Goal: Task Accomplishment & Management: Use online tool/utility

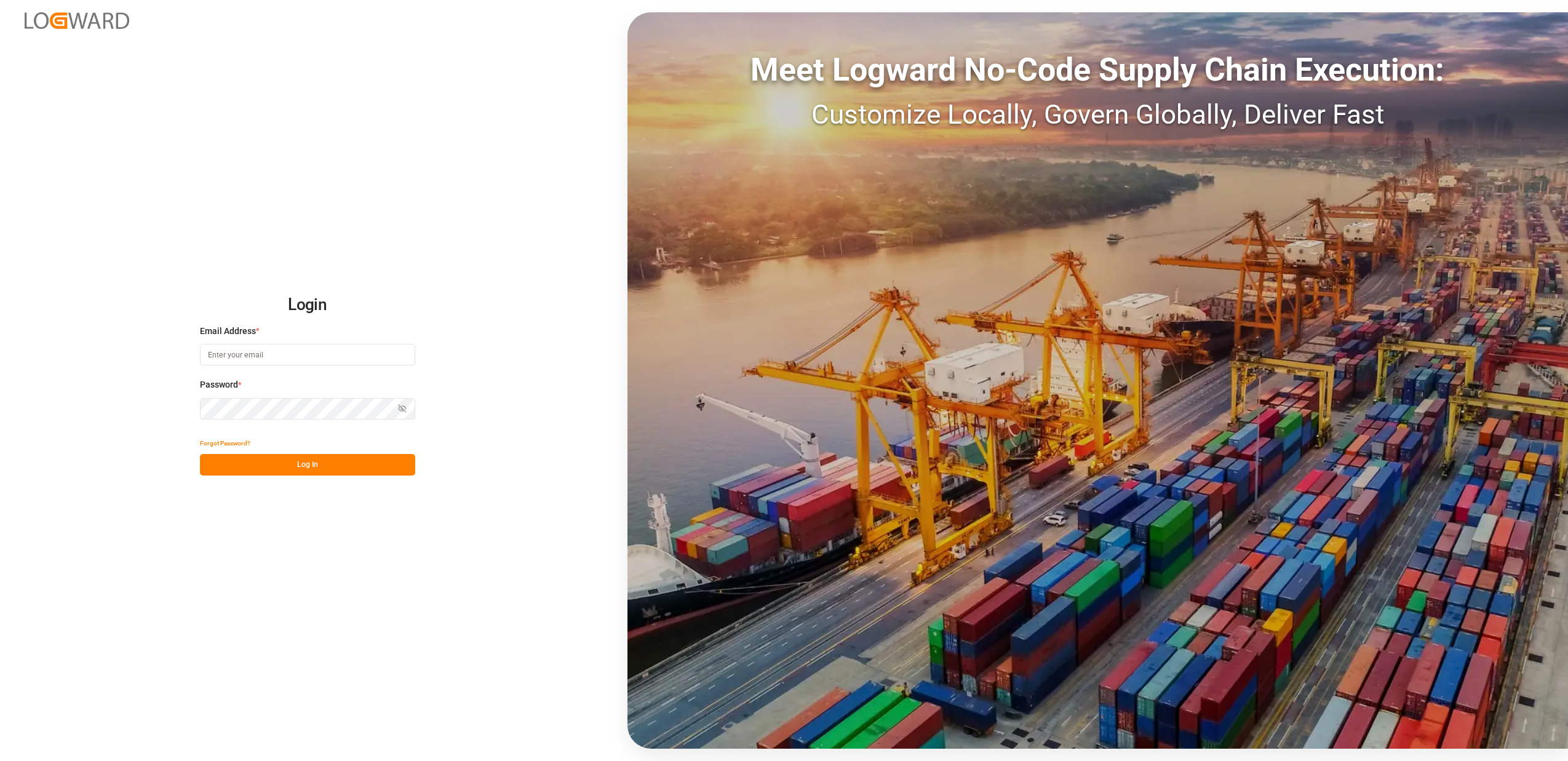
type input "[PERSON_NAME][EMAIL_ADDRESS][DOMAIN_NAME]"
click at [320, 467] on button "Log In" at bounding box center [308, 464] width 216 height 21
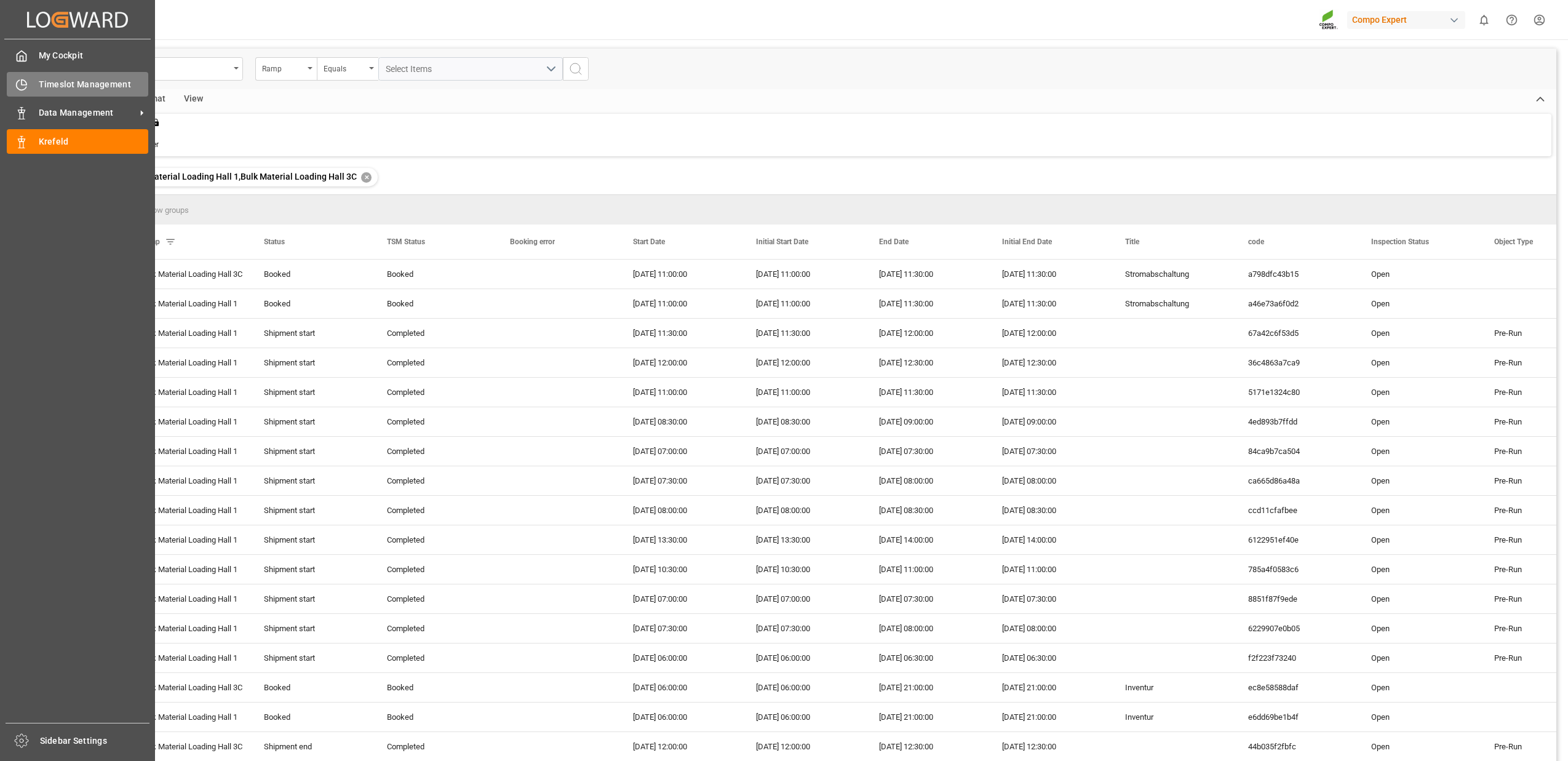
click at [30, 89] on div "Timeslot Management Timeslot Management" at bounding box center [78, 84] width 142 height 24
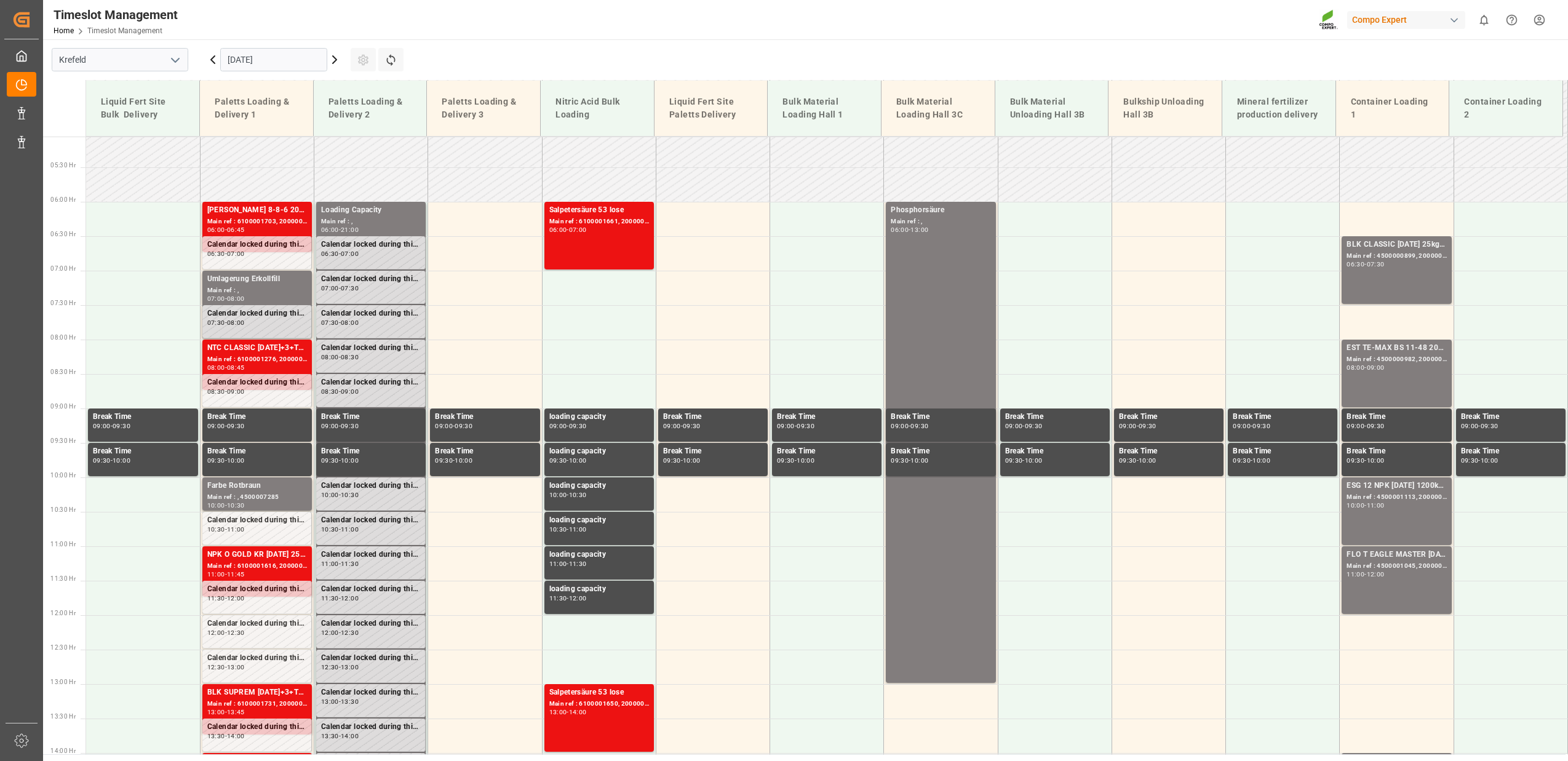
scroll to position [349, 0]
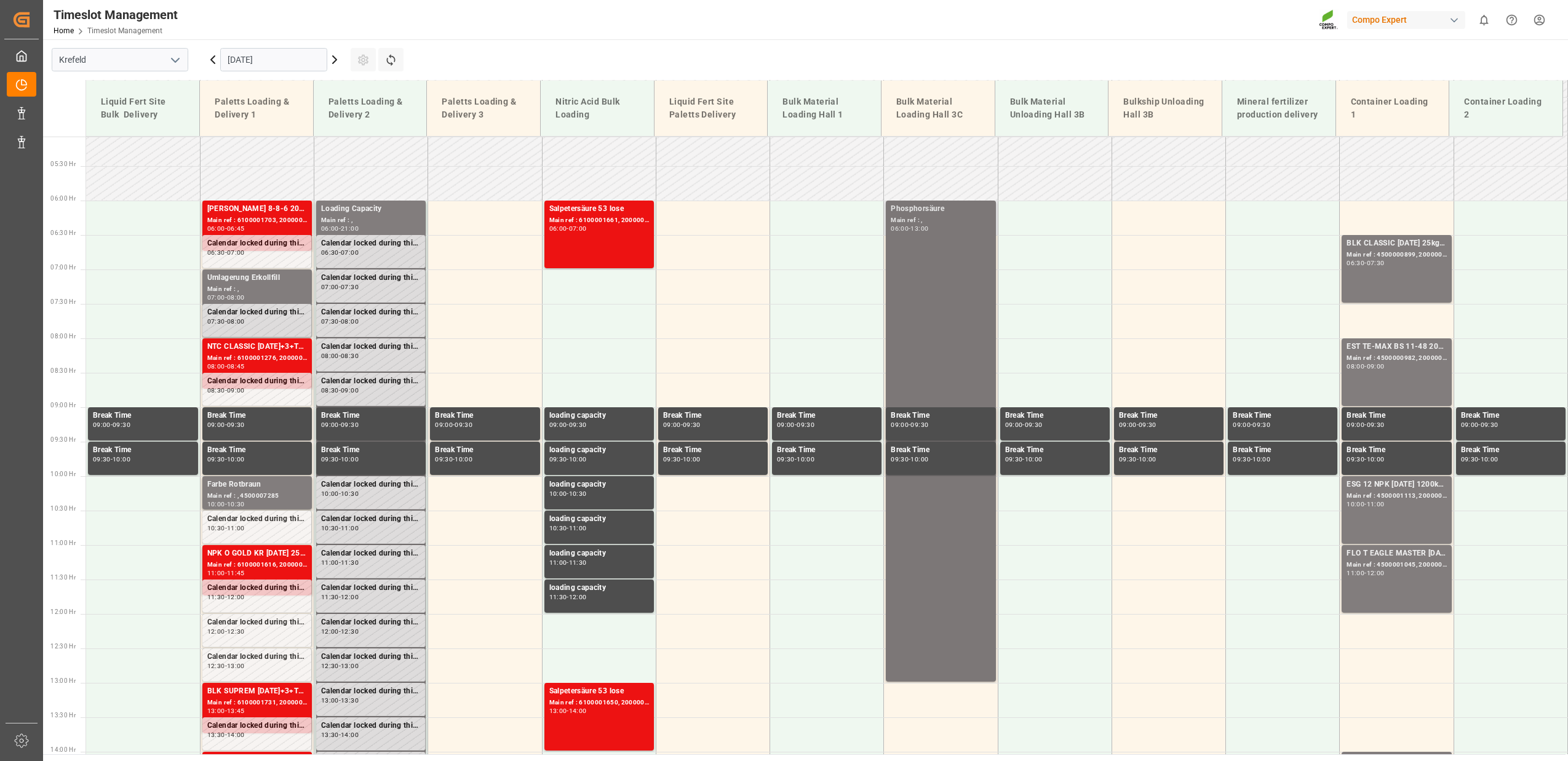
click at [936, 261] on div "Phosphorsäure Main ref : , 06:00 - 13:00" at bounding box center [940, 441] width 100 height 476
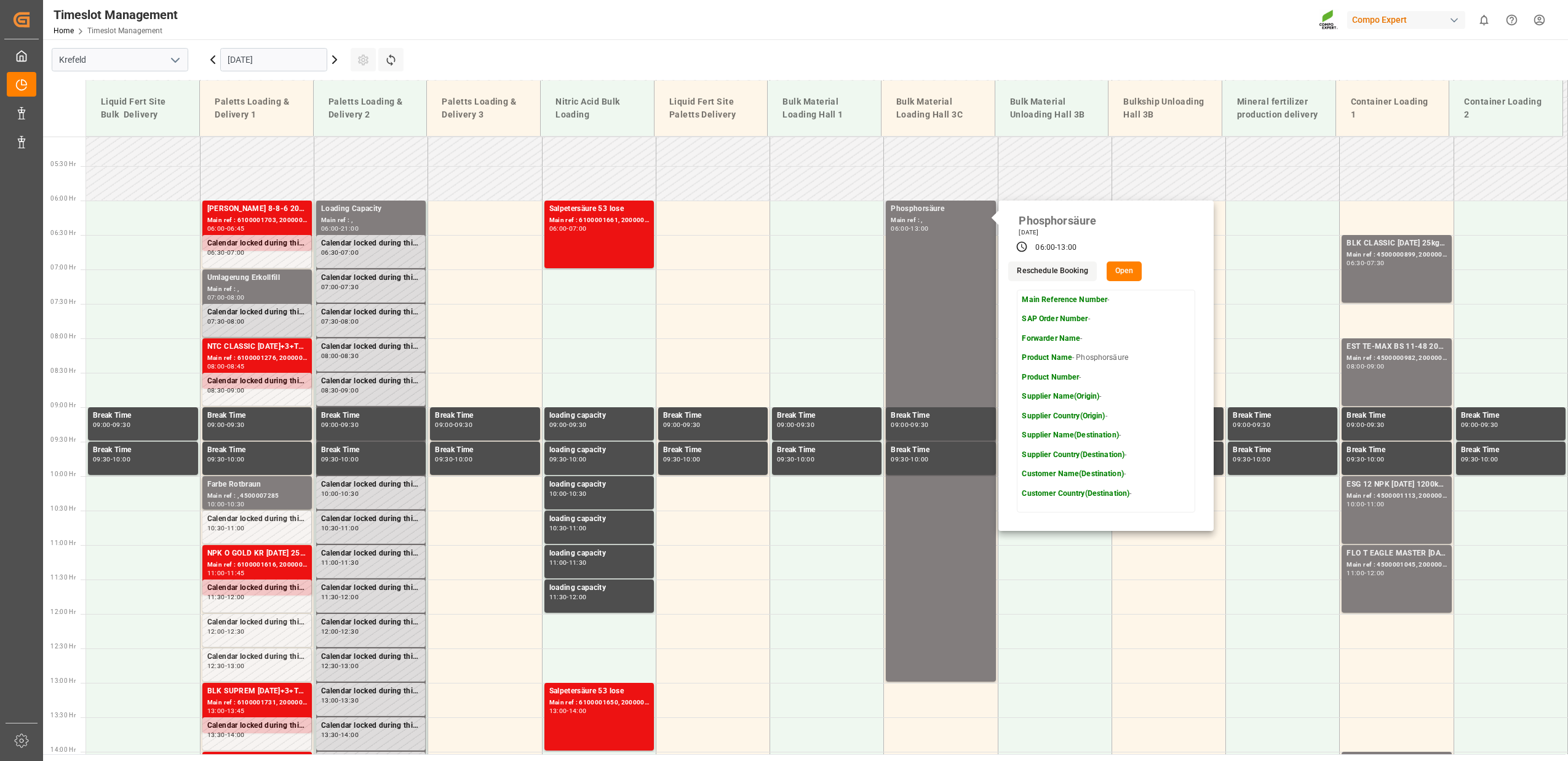
click at [1129, 278] on button "Open" at bounding box center [1124, 271] width 36 height 20
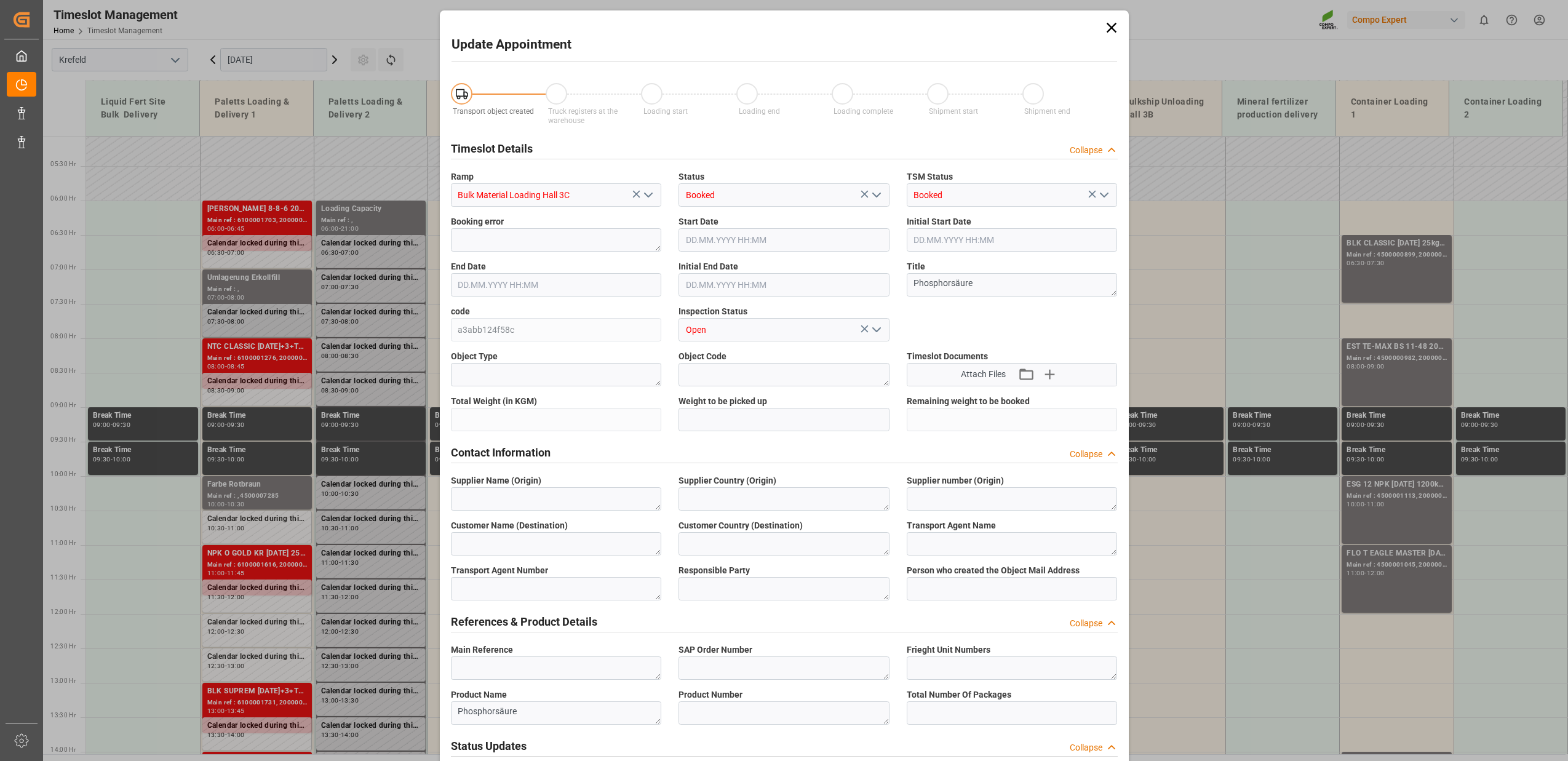
type input "[DATE] 06:00"
type input "[DATE] 13:00"
type input "[DATE] 21:00"
type input "[DATE] 07:34"
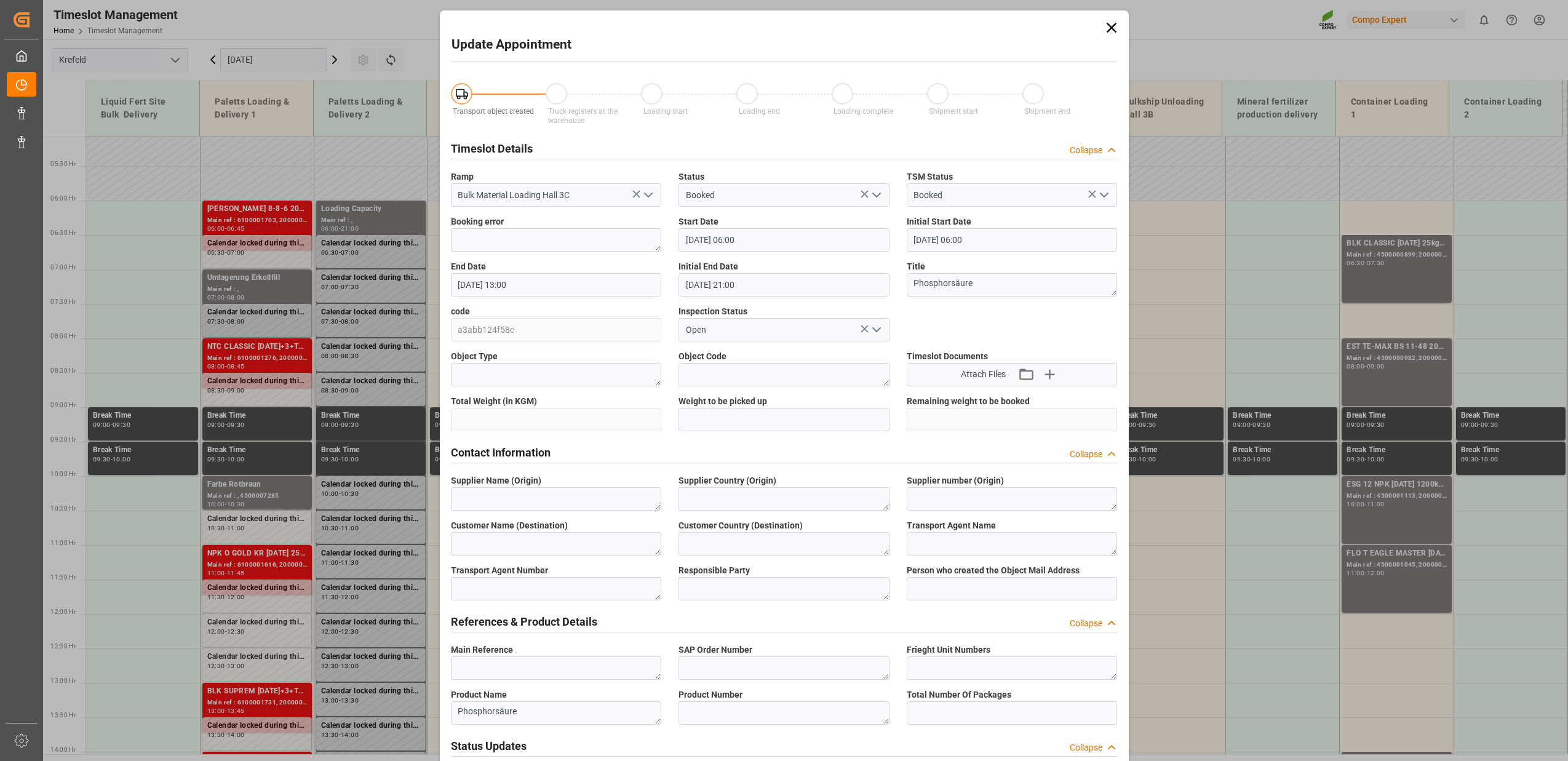
click at [1115, 28] on icon at bounding box center [1111, 27] width 17 height 17
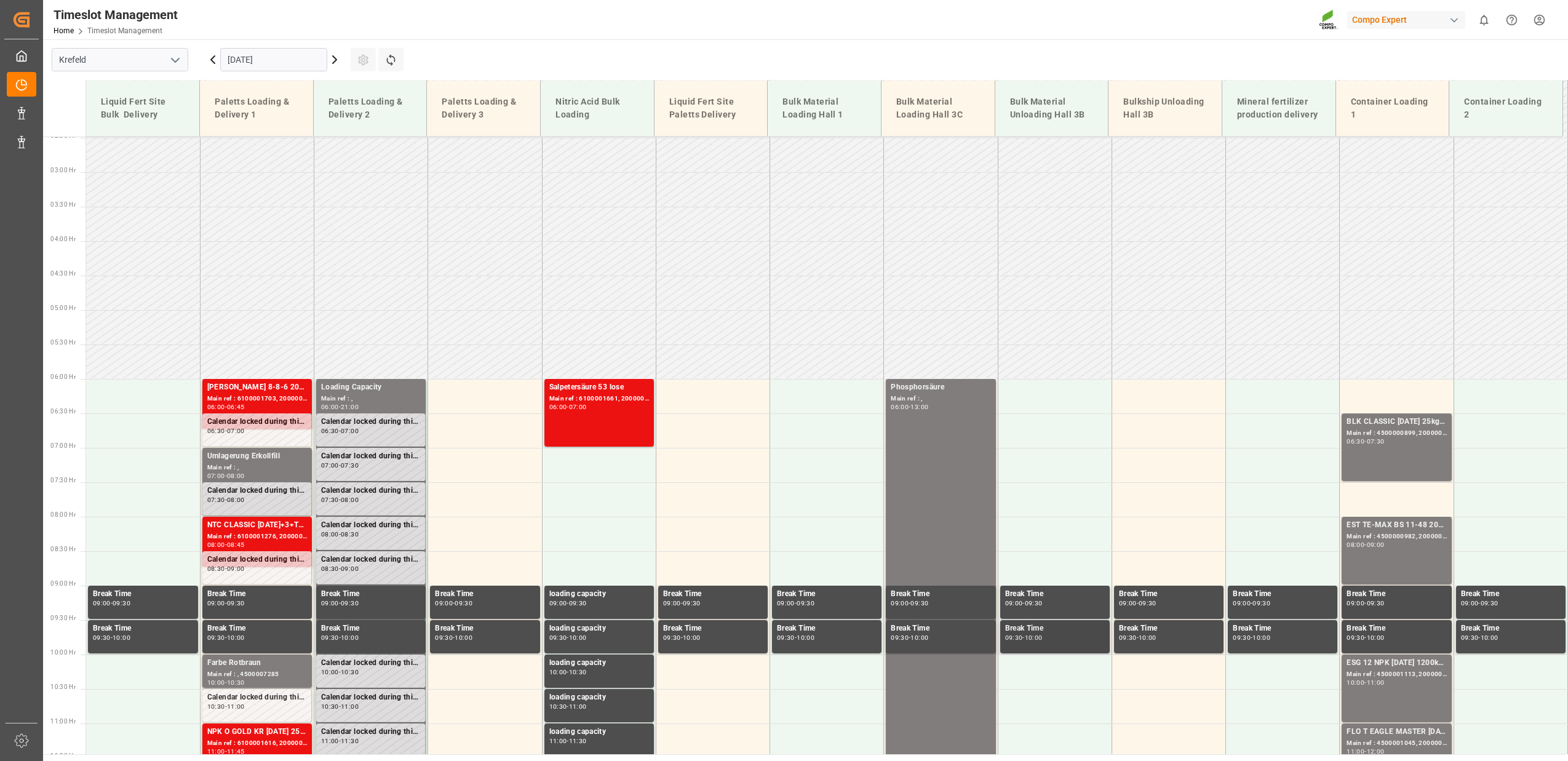
scroll to position [169, 0]
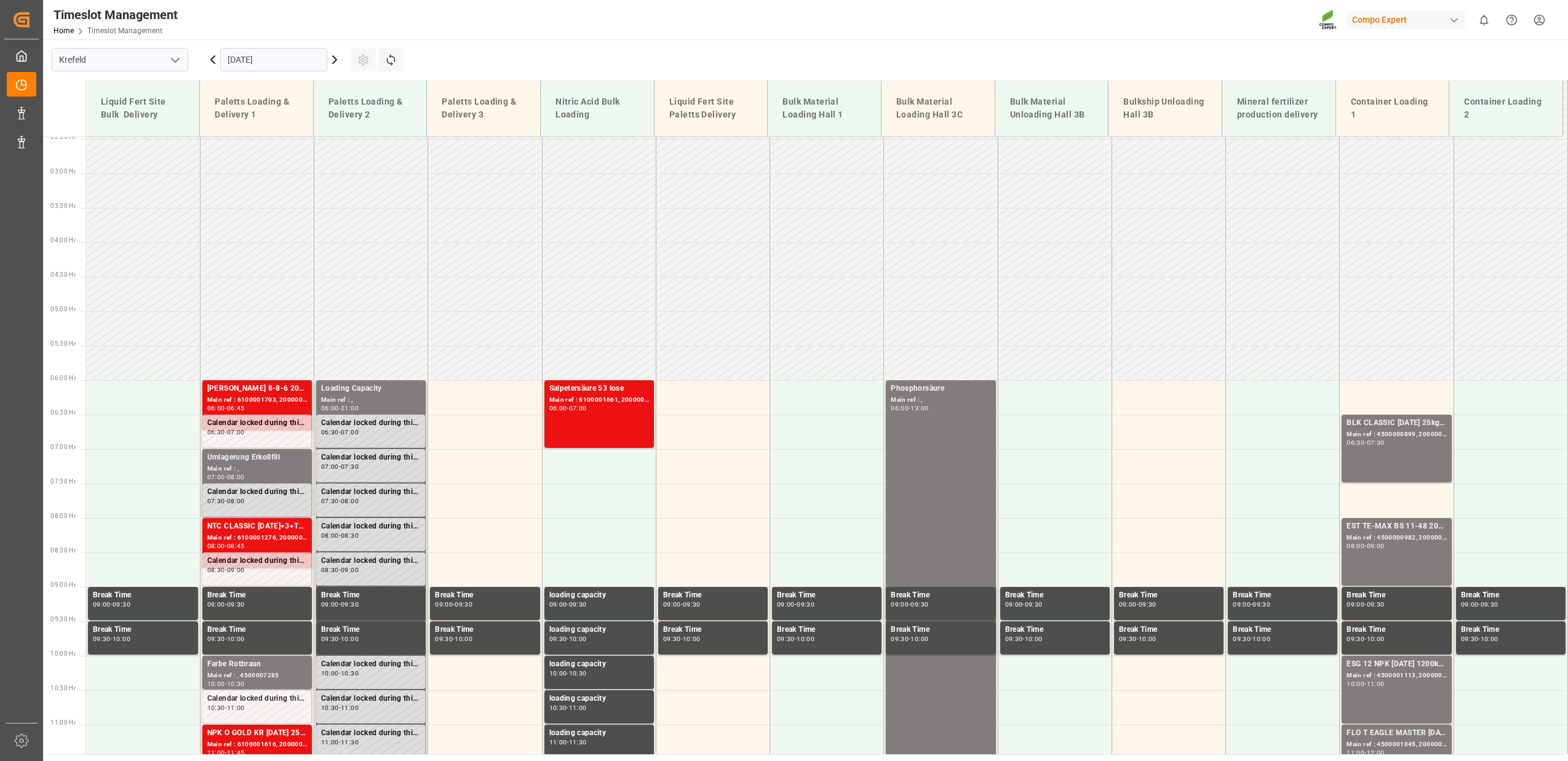
click at [338, 56] on icon at bounding box center [334, 59] width 14 height 14
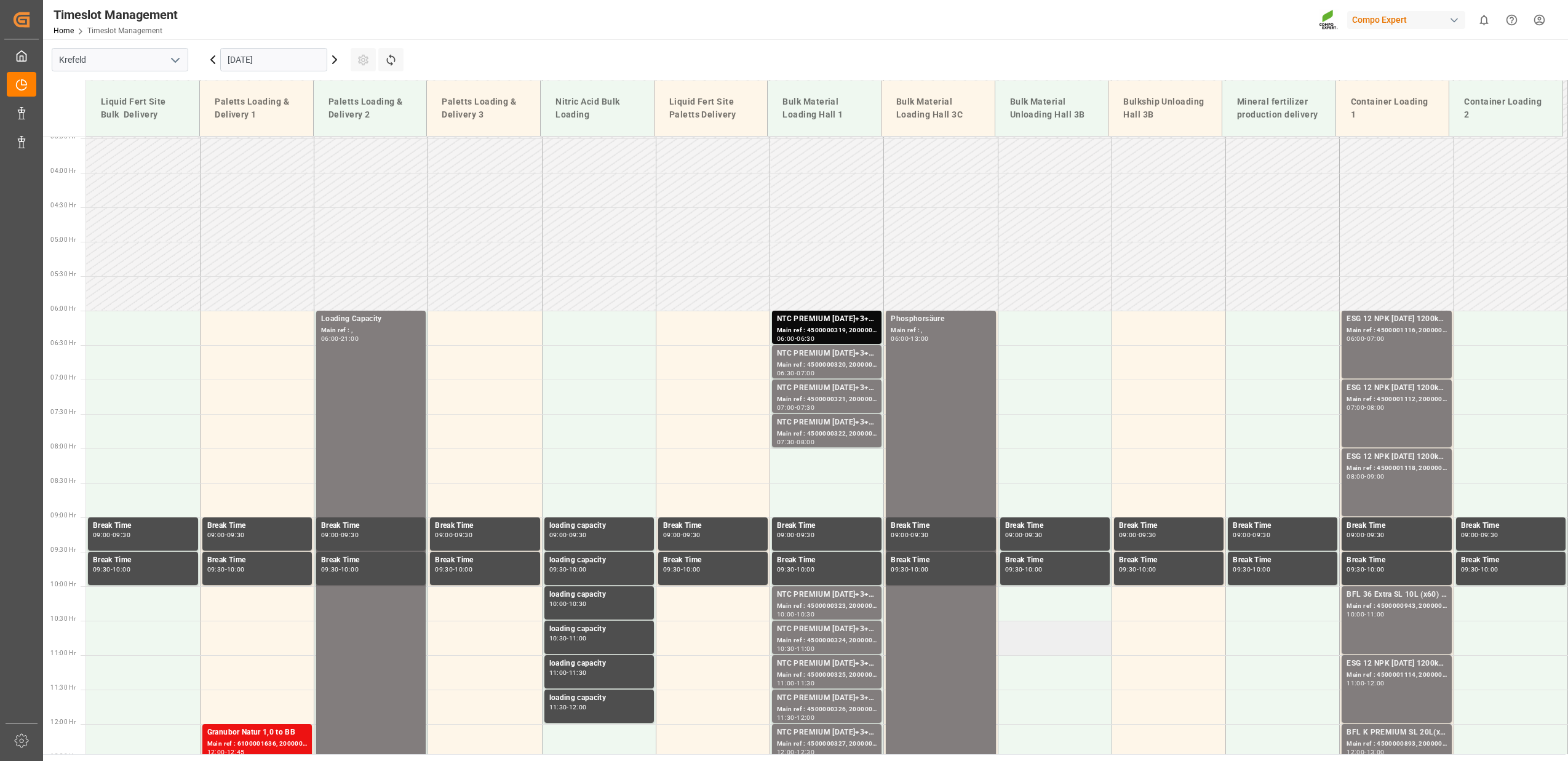
scroll to position [239, 0]
click at [218, 60] on icon at bounding box center [212, 59] width 14 height 14
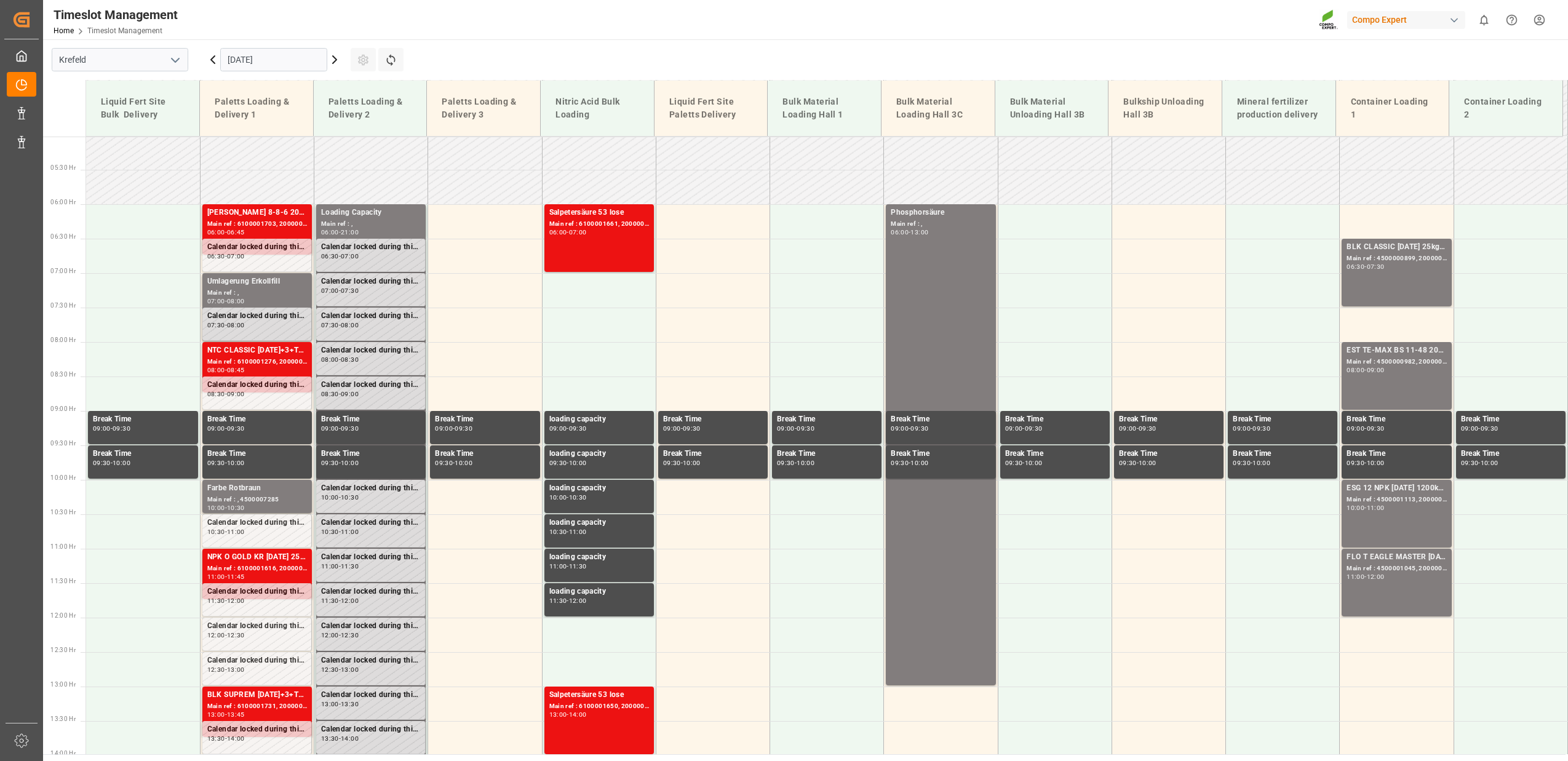
scroll to position [418, 0]
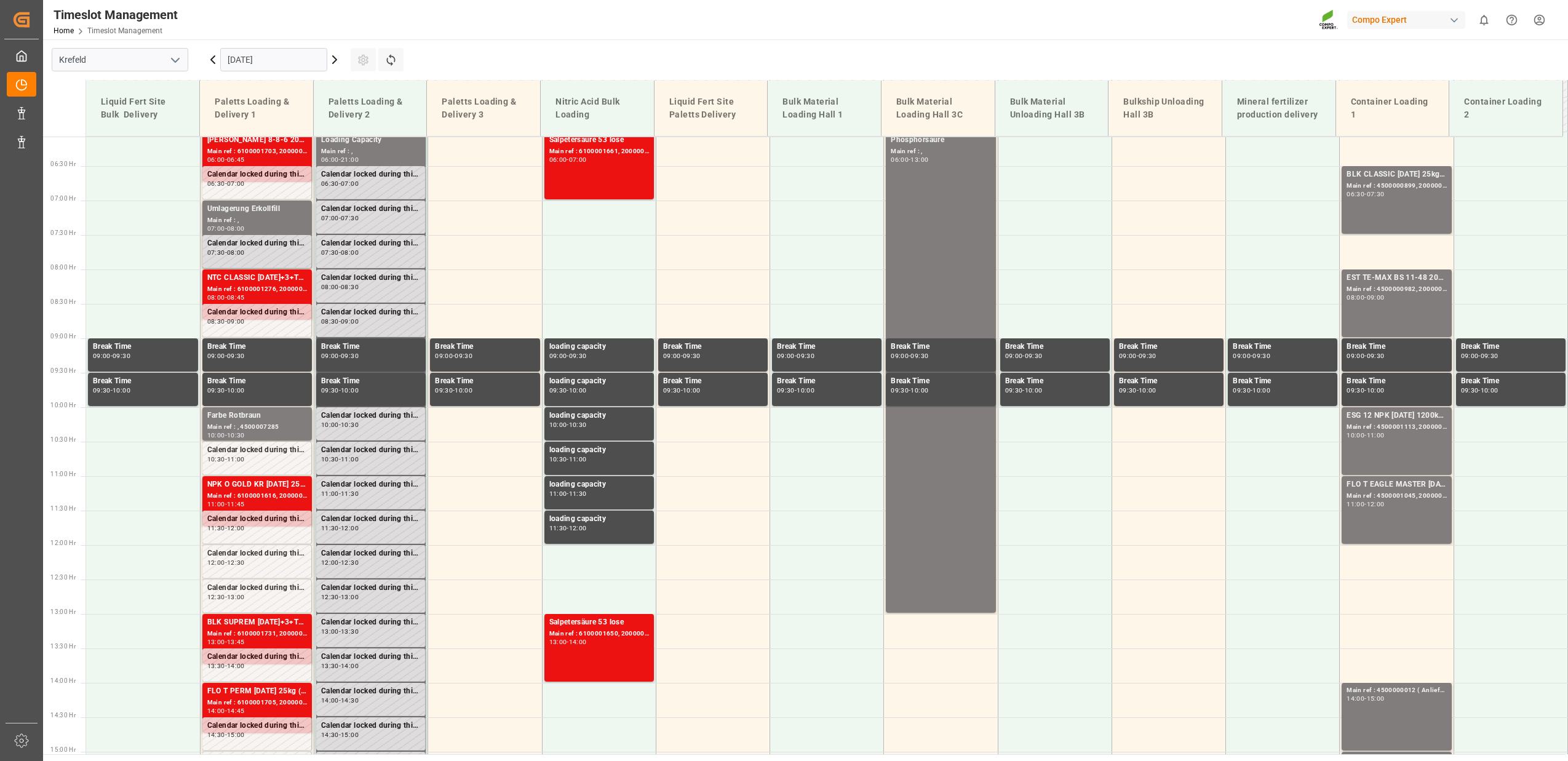
click at [337, 63] on icon at bounding box center [334, 59] width 14 height 14
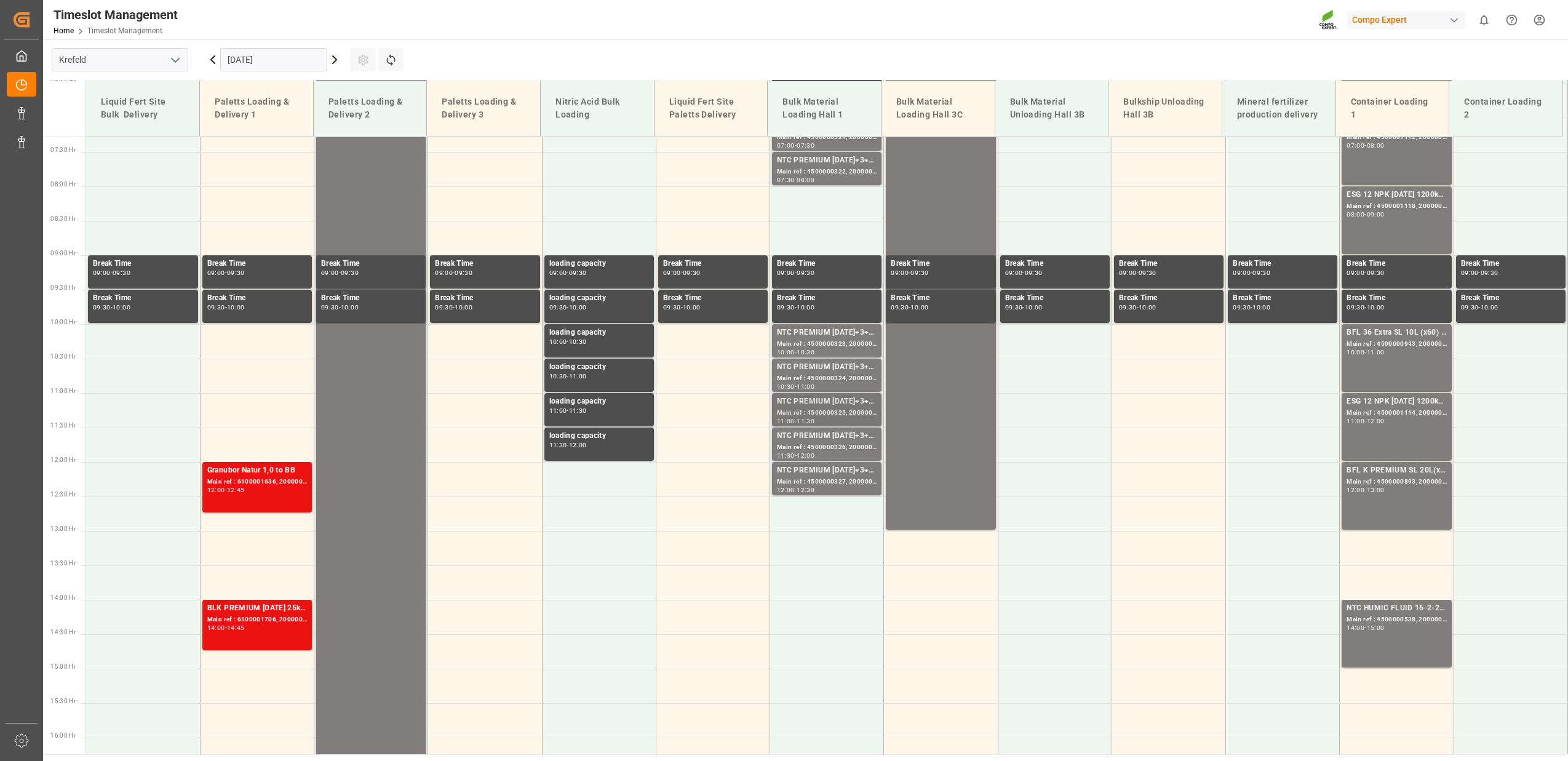
scroll to position [598, 0]
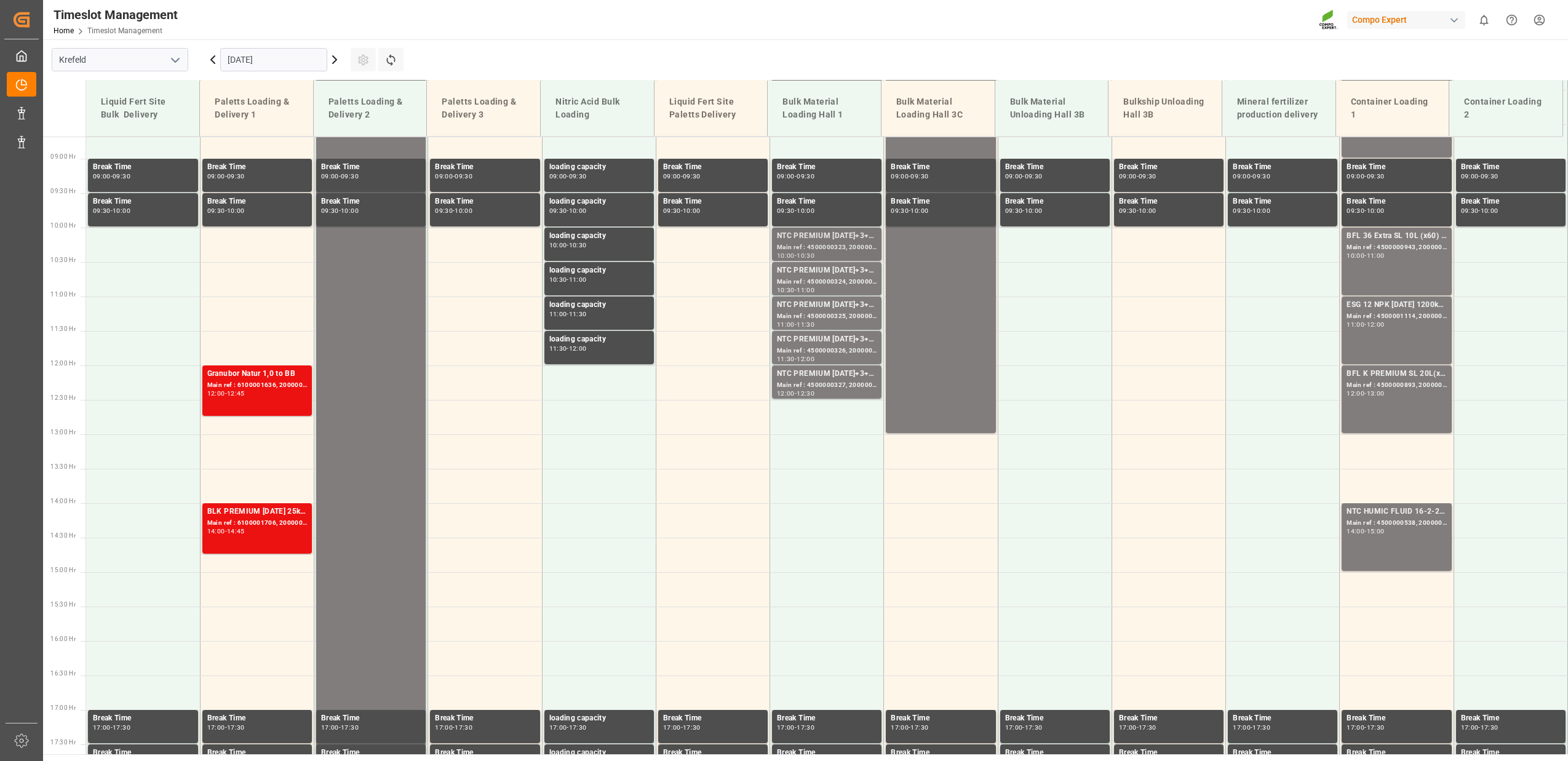
click at [795, 253] on div "-" at bounding box center [795, 255] width 2 height 6
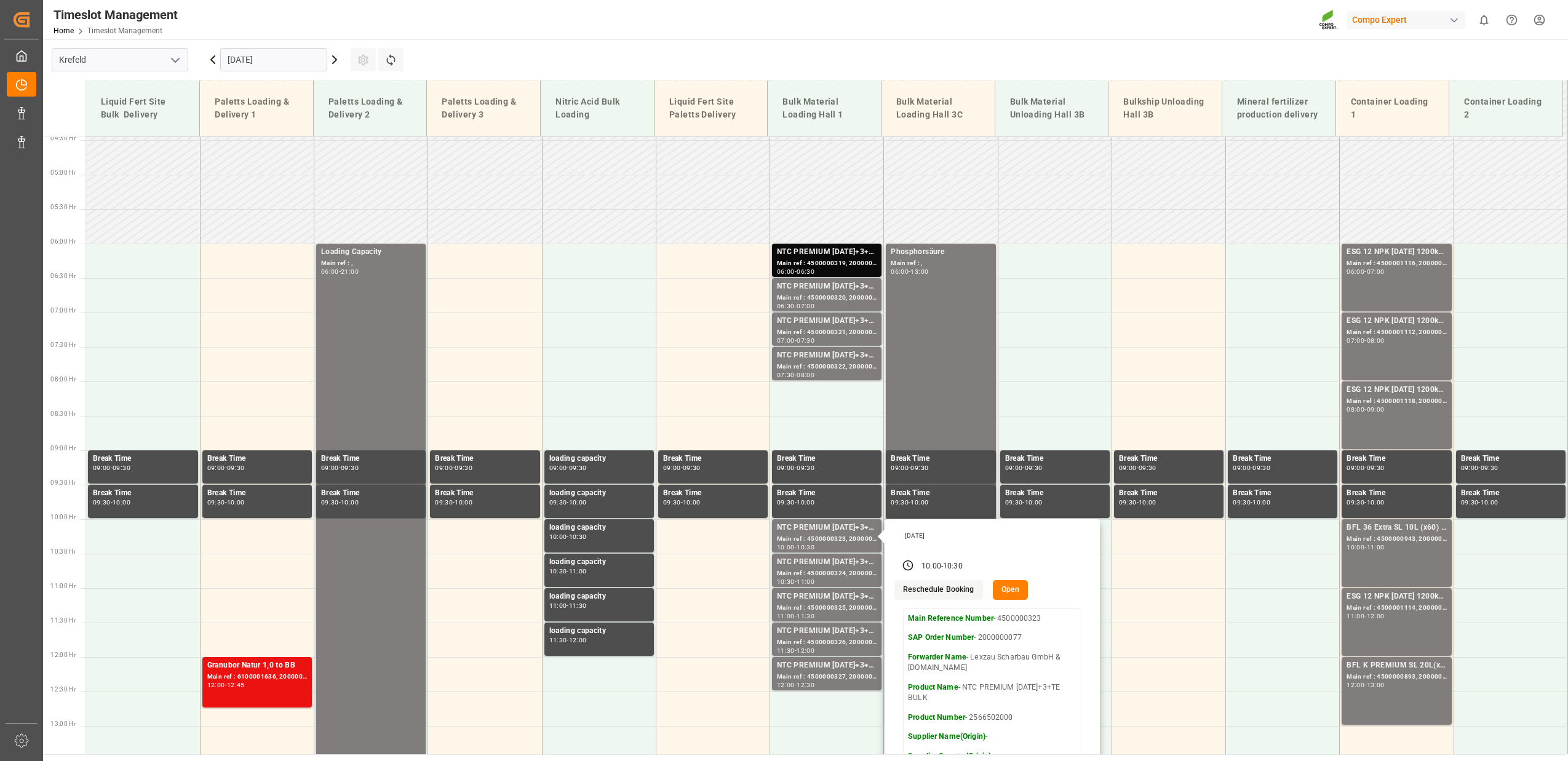
scroll to position [239, 0]
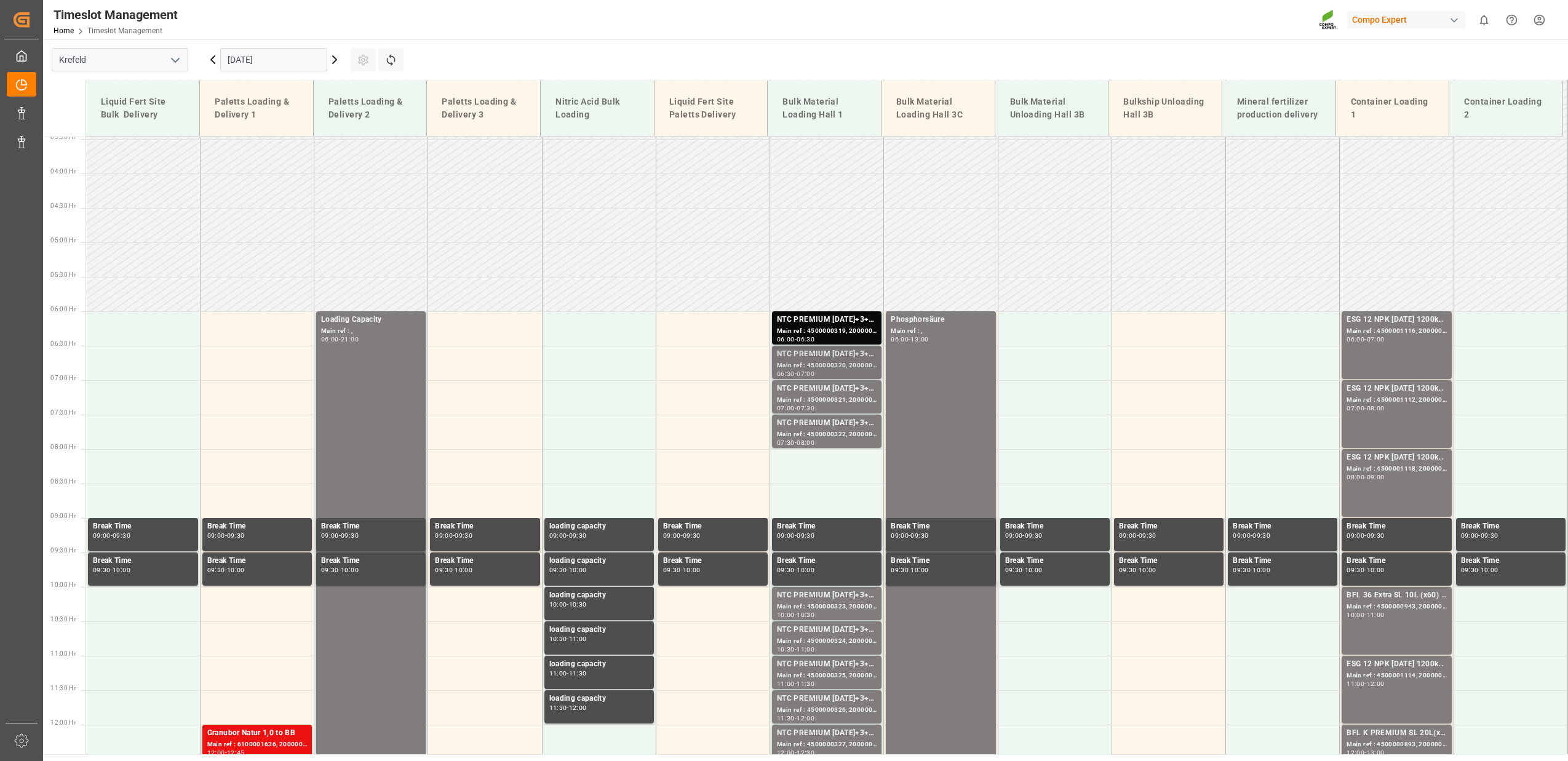
click at [829, 362] on div "Main ref : 4500000320, 2000000077" at bounding box center [827, 365] width 100 height 11
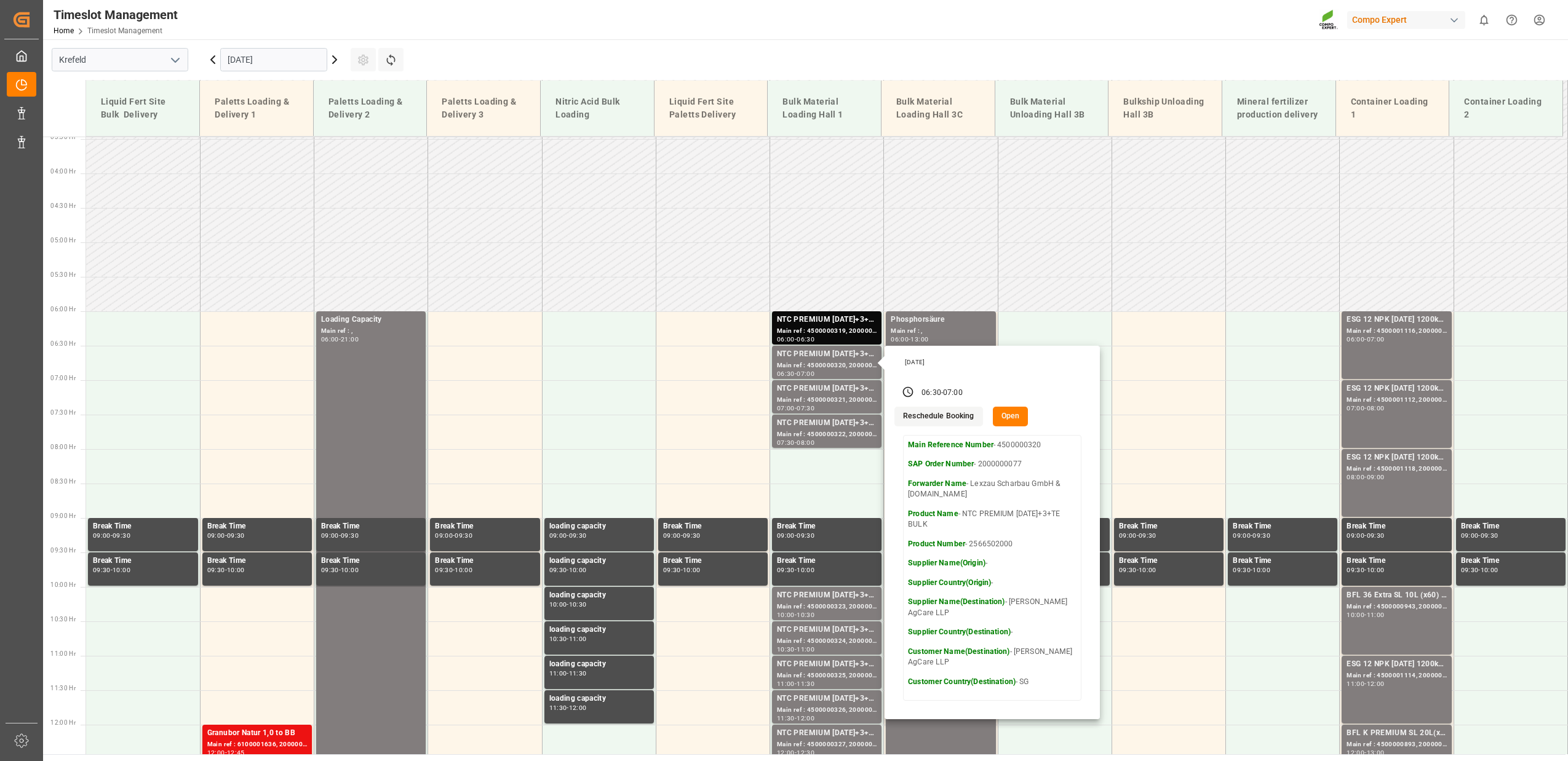
click at [337, 60] on icon at bounding box center [335, 60] width 4 height 8
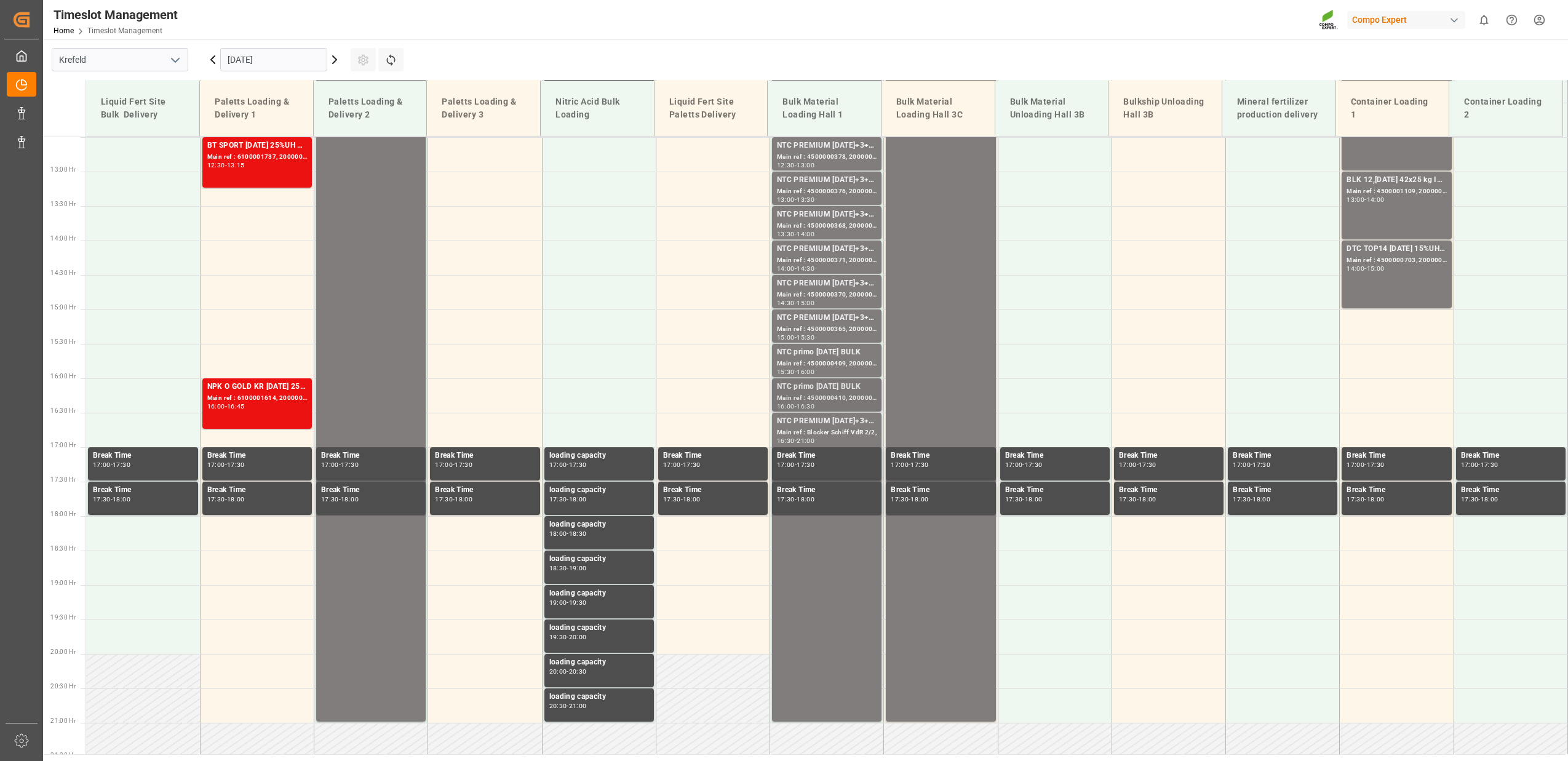
scroll to position [956, 0]
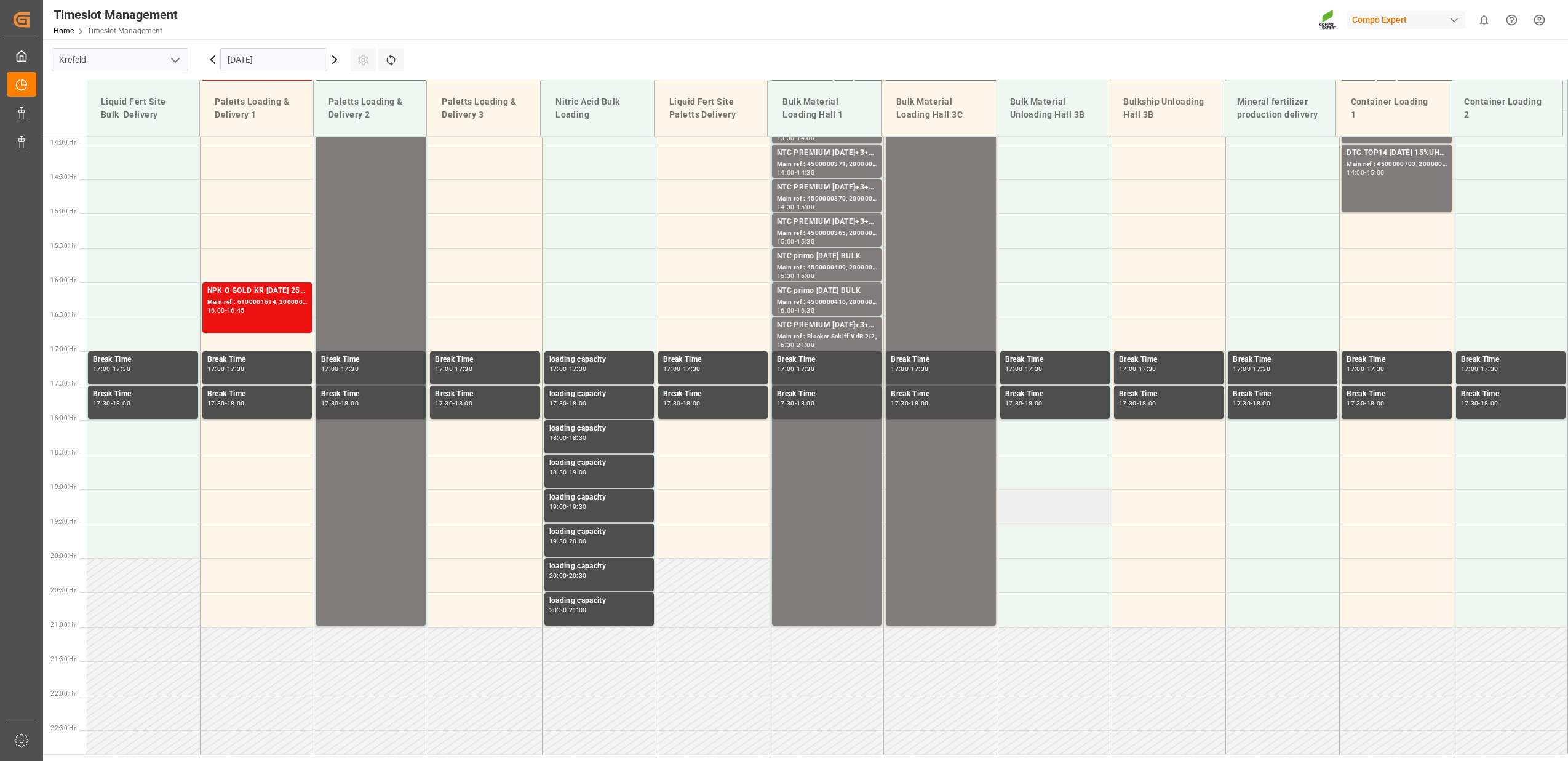
click at [1091, 521] on td at bounding box center [1054, 506] width 114 height 35
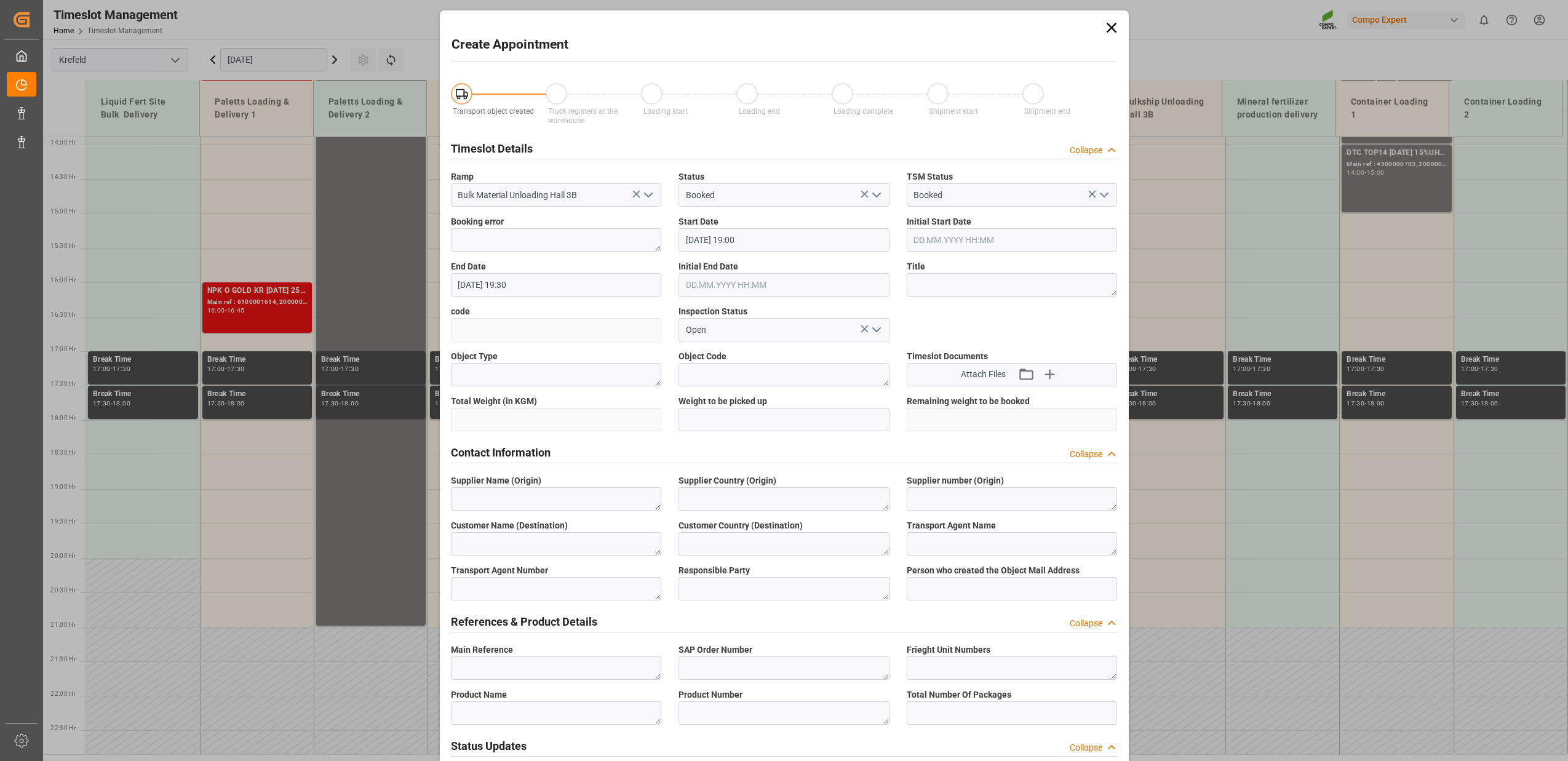
type input "[DATE] 19:00"
type input "[DATE] 19:30"
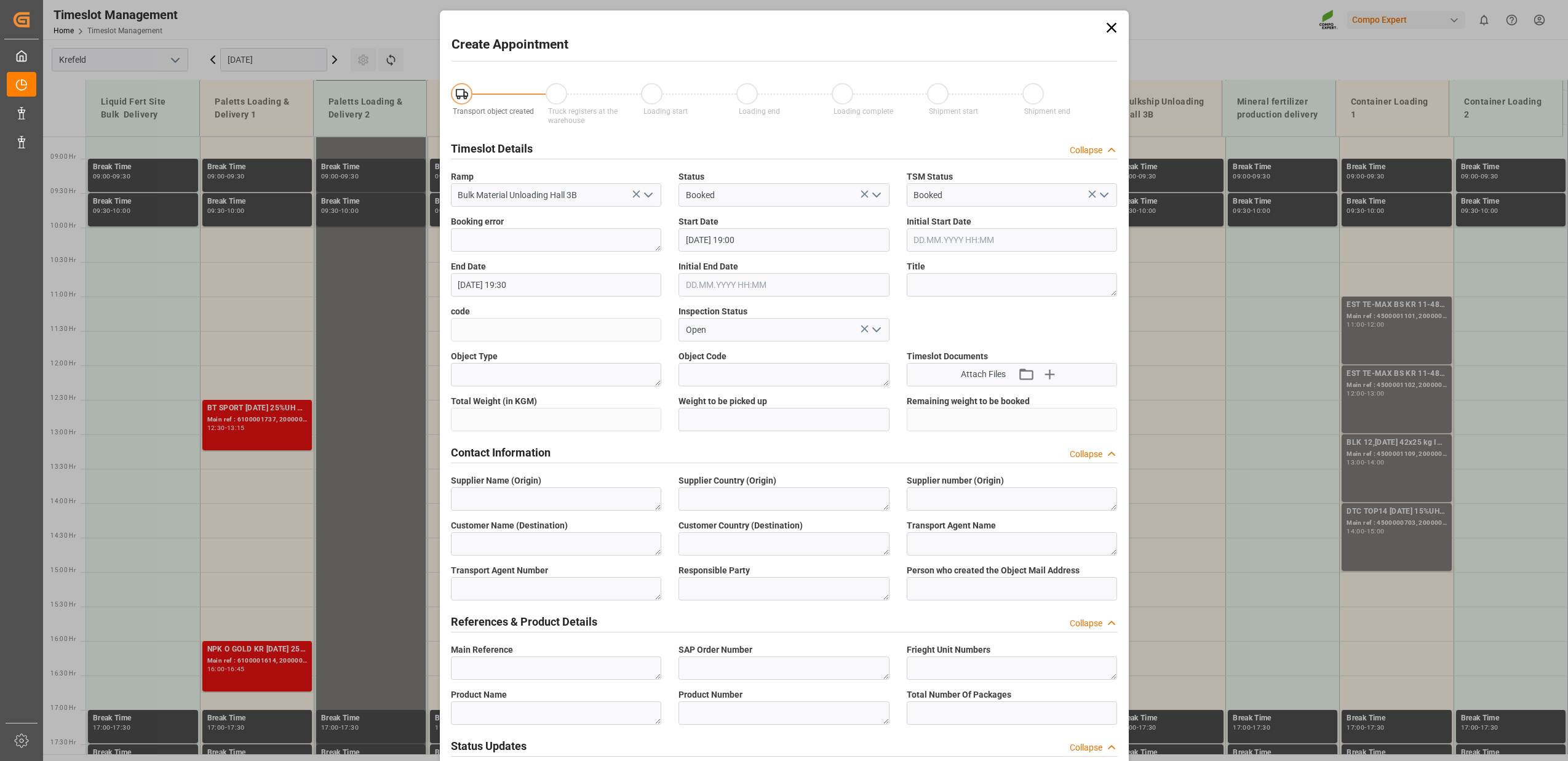
click at [1110, 25] on icon at bounding box center [1111, 27] width 17 height 17
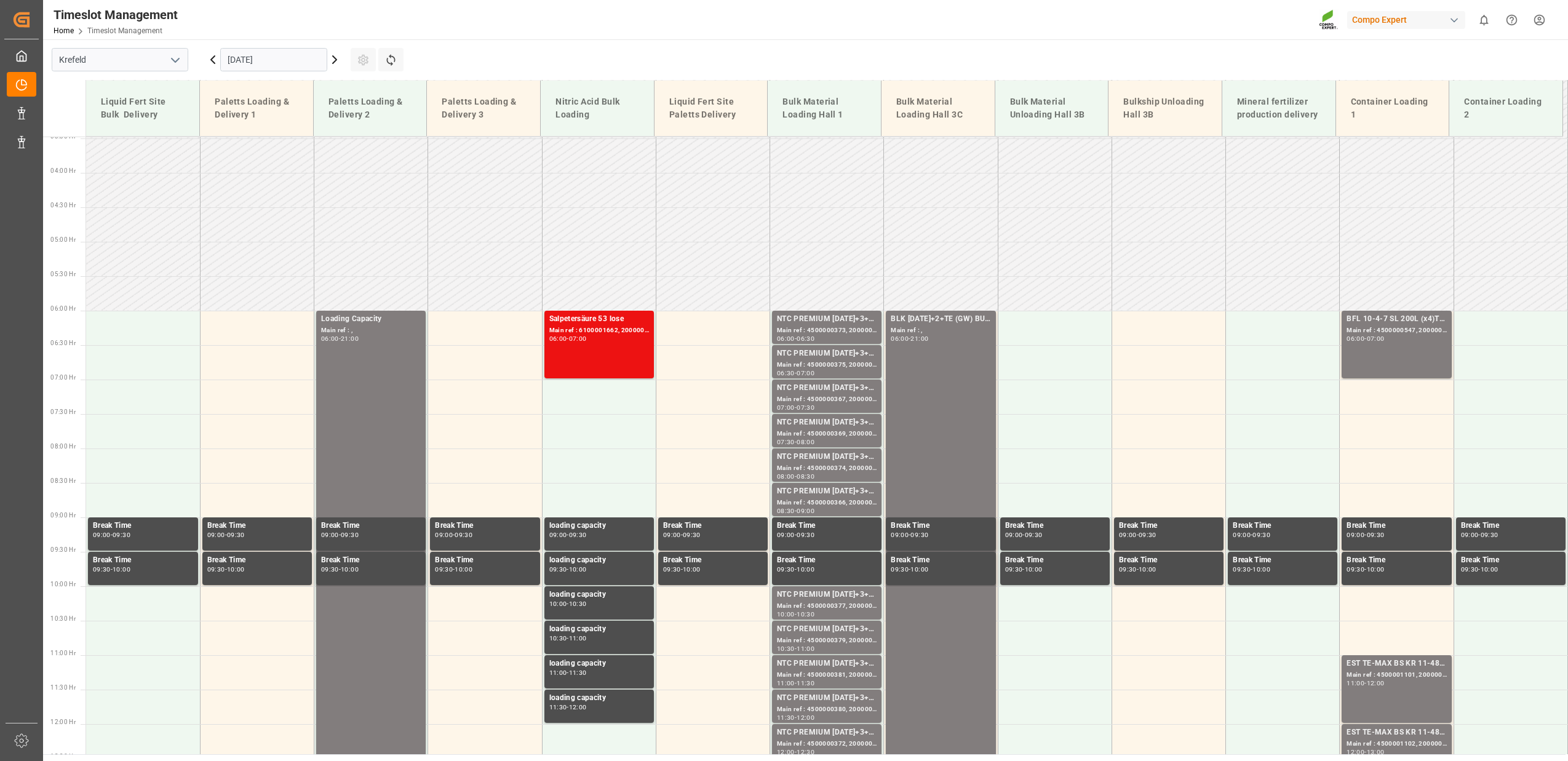
scroll to position [239, 0]
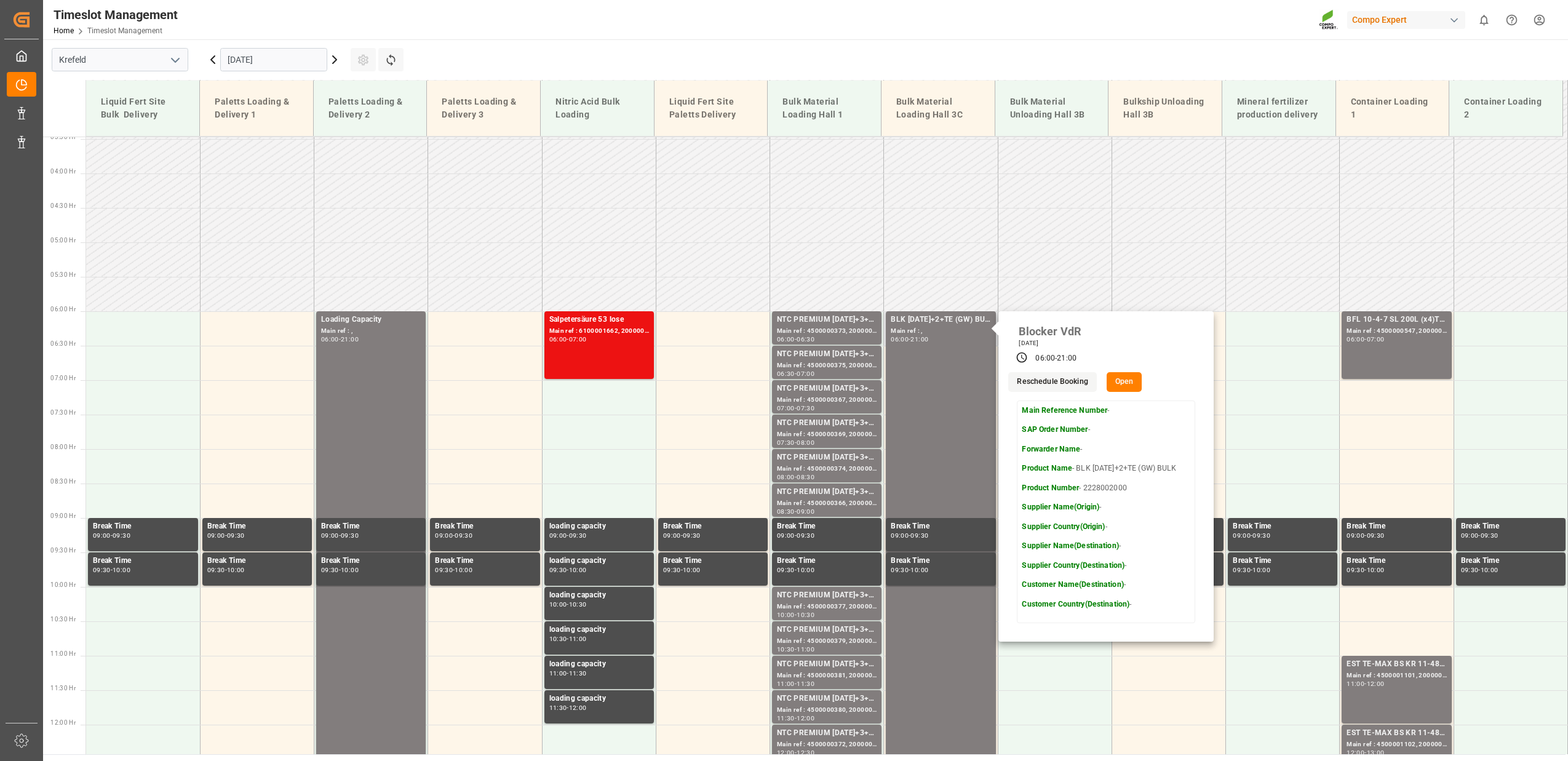
click at [1117, 385] on button "Open" at bounding box center [1124, 382] width 36 height 20
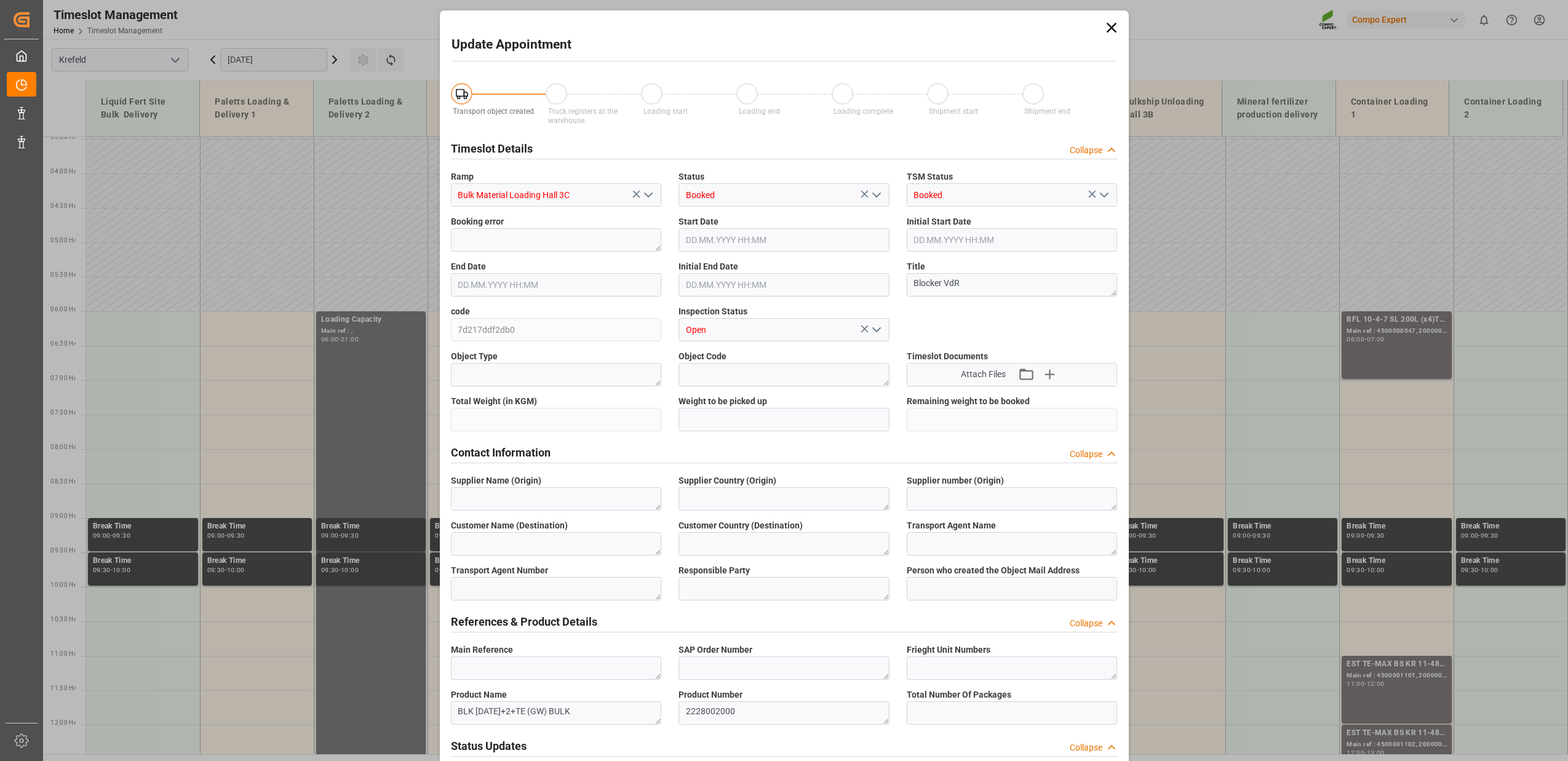
type input "800000"
type input "[DATE] 06:00"
type input "[DATE] 21:00"
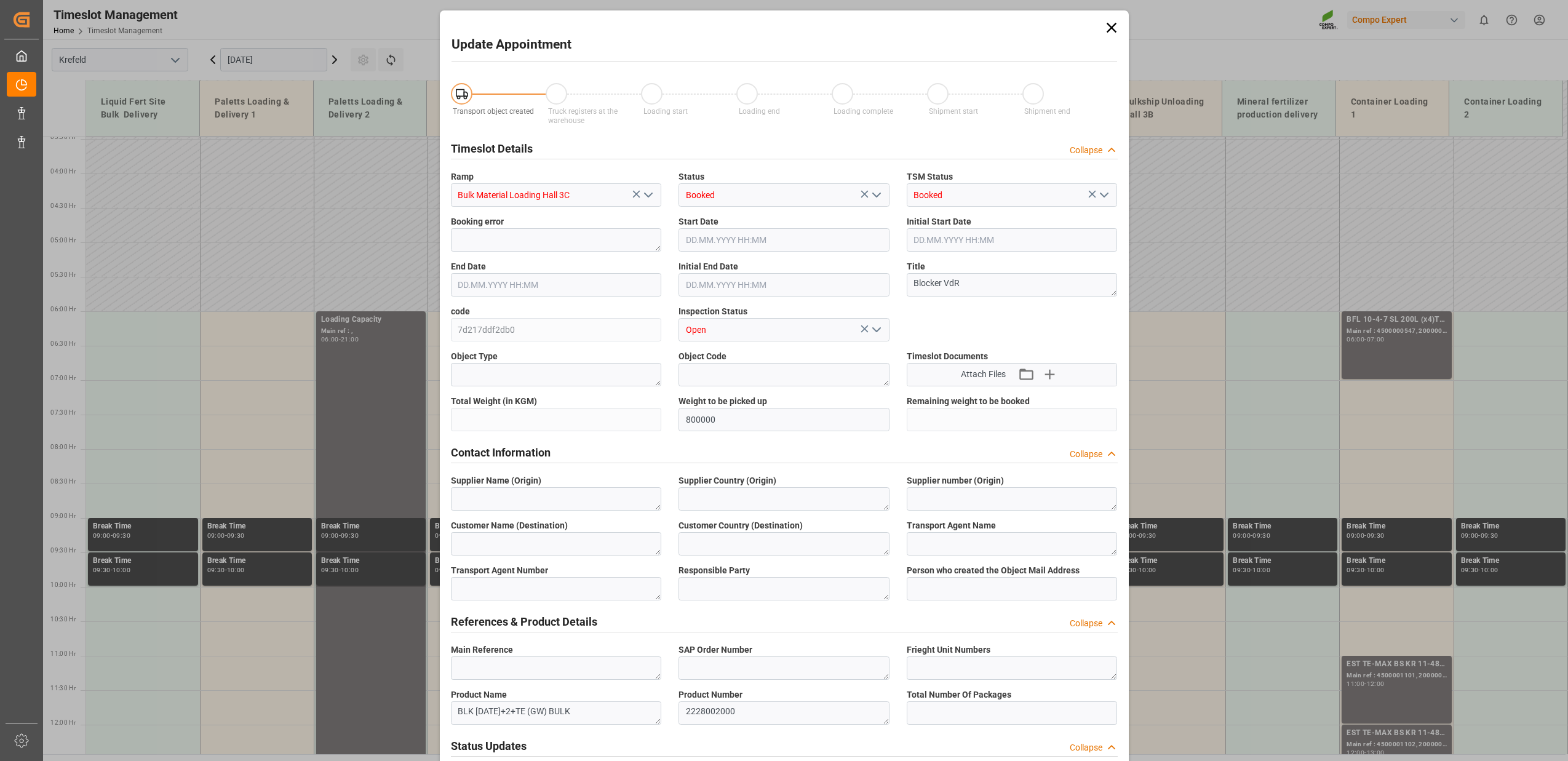
type input "[DATE] 07:57"
click at [700, 416] on input "800000" at bounding box center [784, 419] width 211 height 23
click at [1105, 27] on icon at bounding box center [1111, 27] width 17 height 17
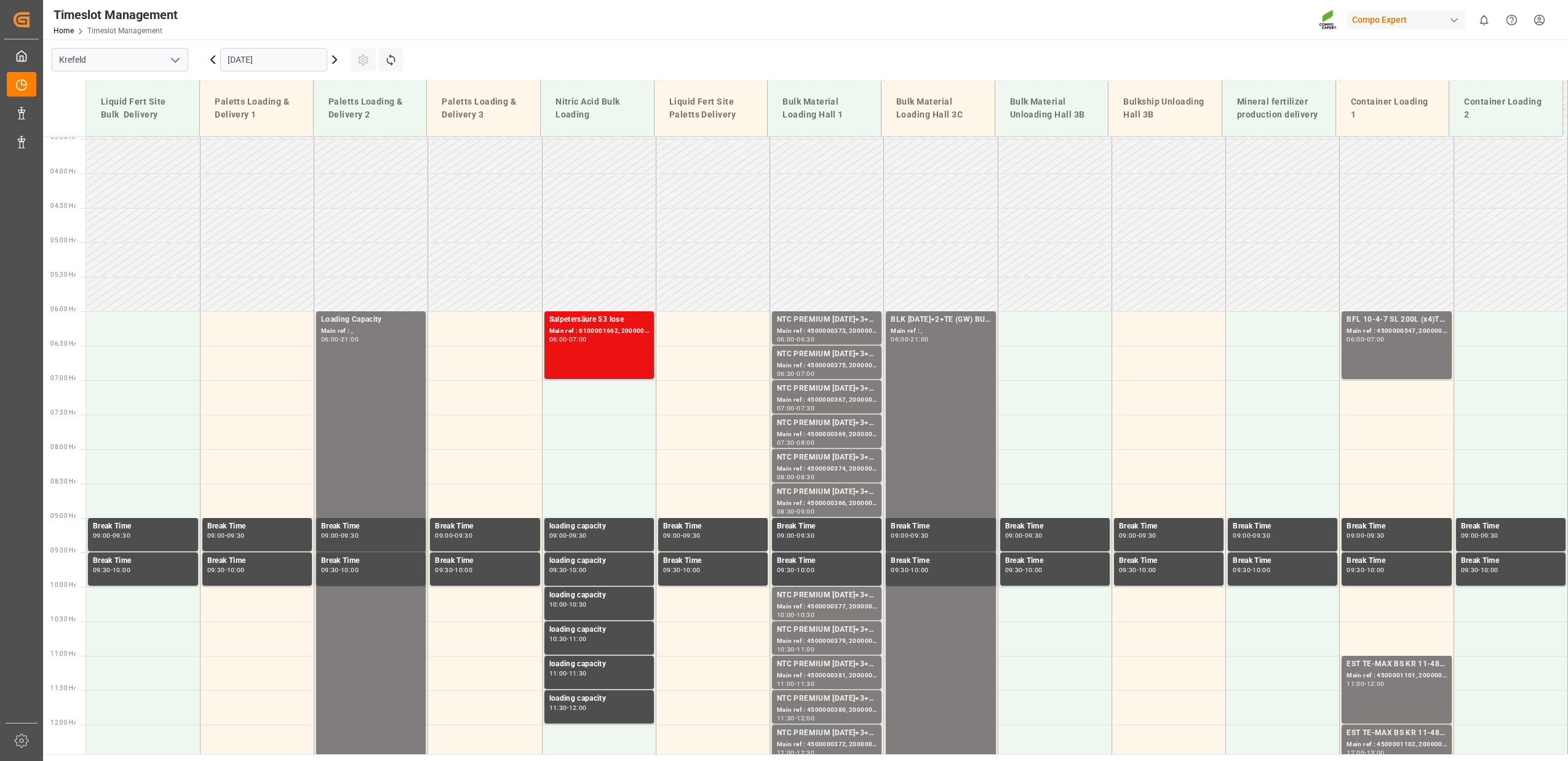
click at [335, 62] on icon at bounding box center [334, 59] width 14 height 14
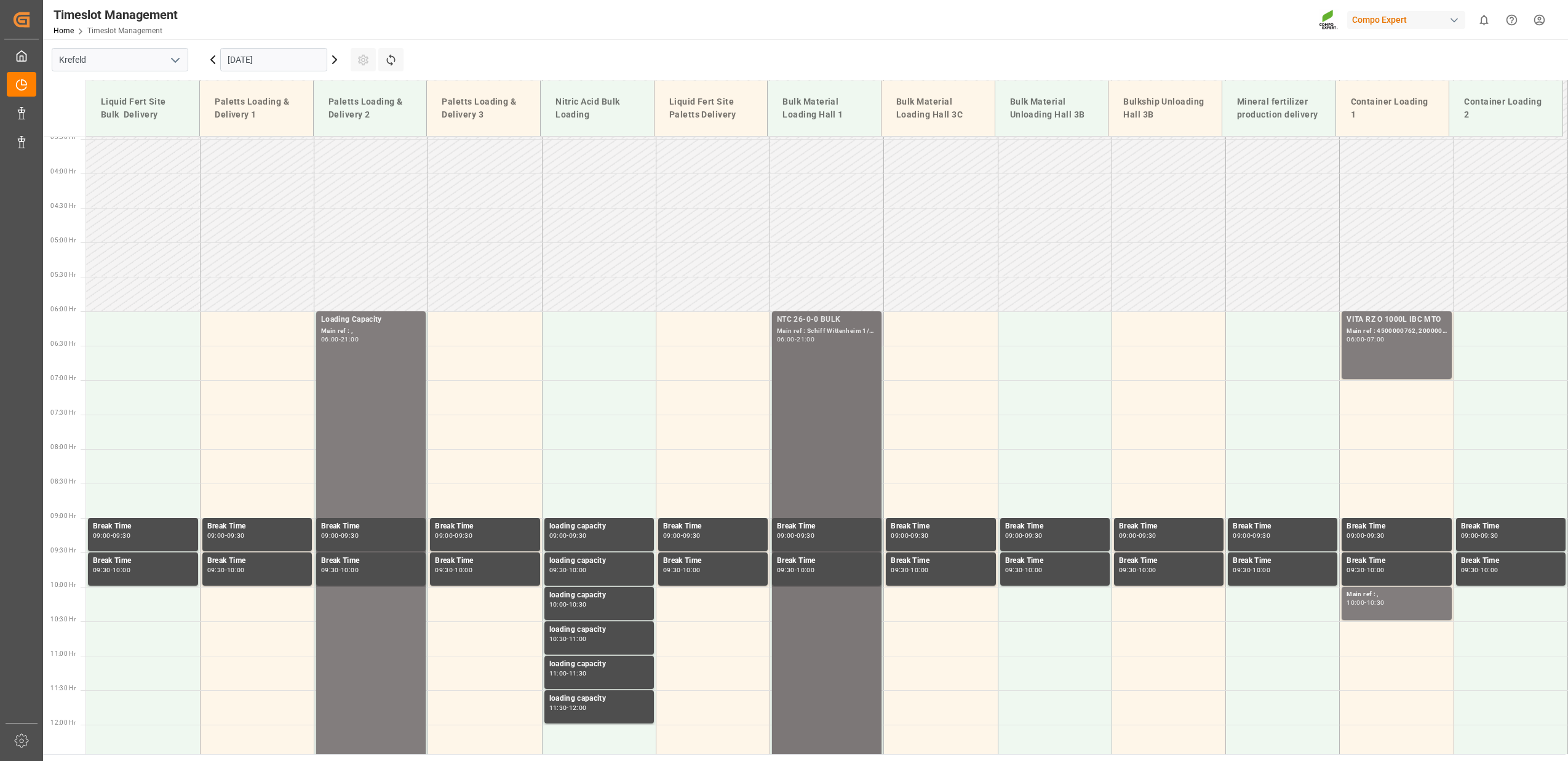
click at [336, 56] on icon at bounding box center [334, 59] width 14 height 14
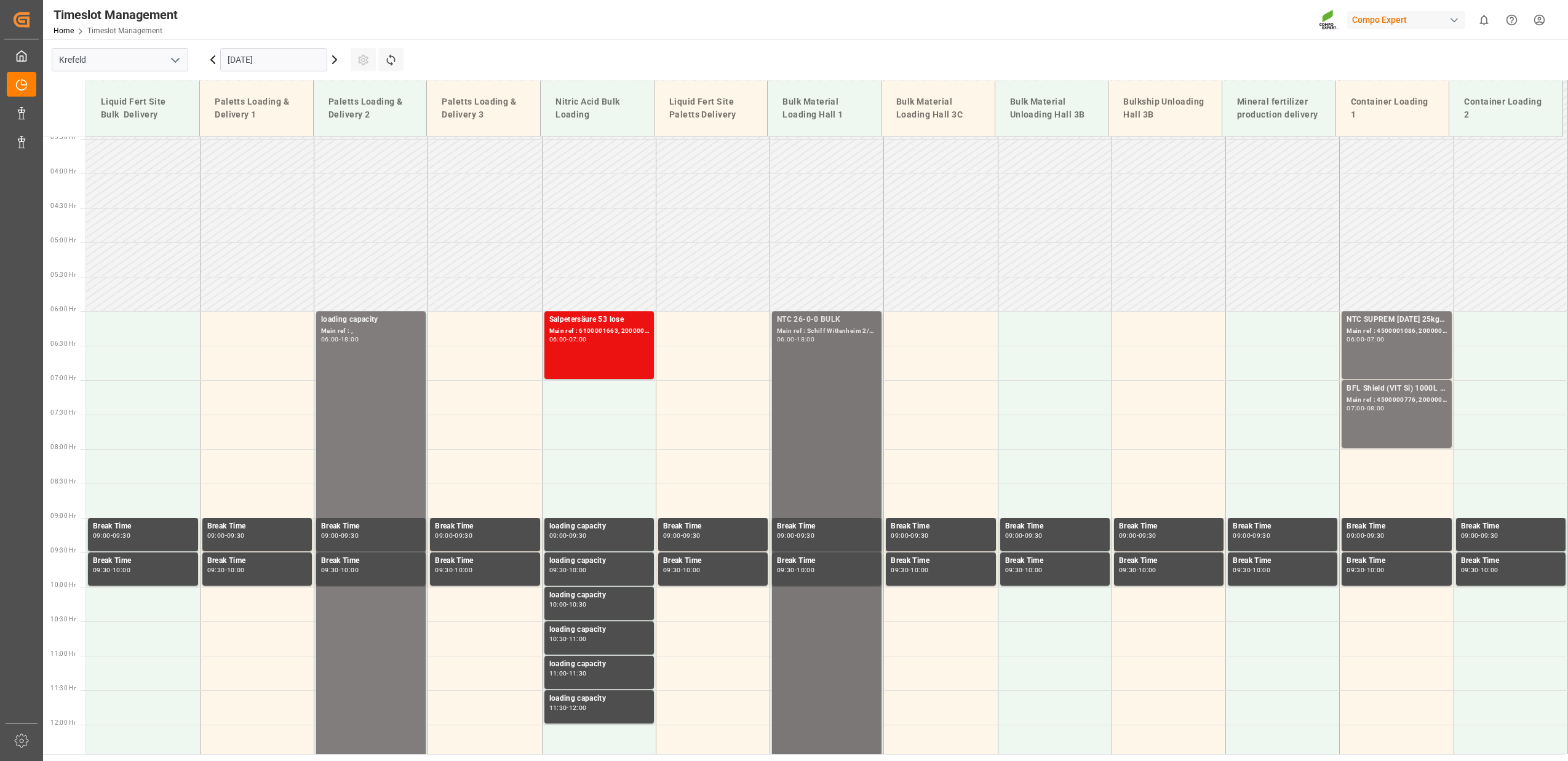
click at [794, 366] on div "NTC 26-0-0 BULK Main ref : Schiff Wittenheim 2/2, 20000000879 06:00 - 18:00" at bounding box center [827, 724] width 100 height 820
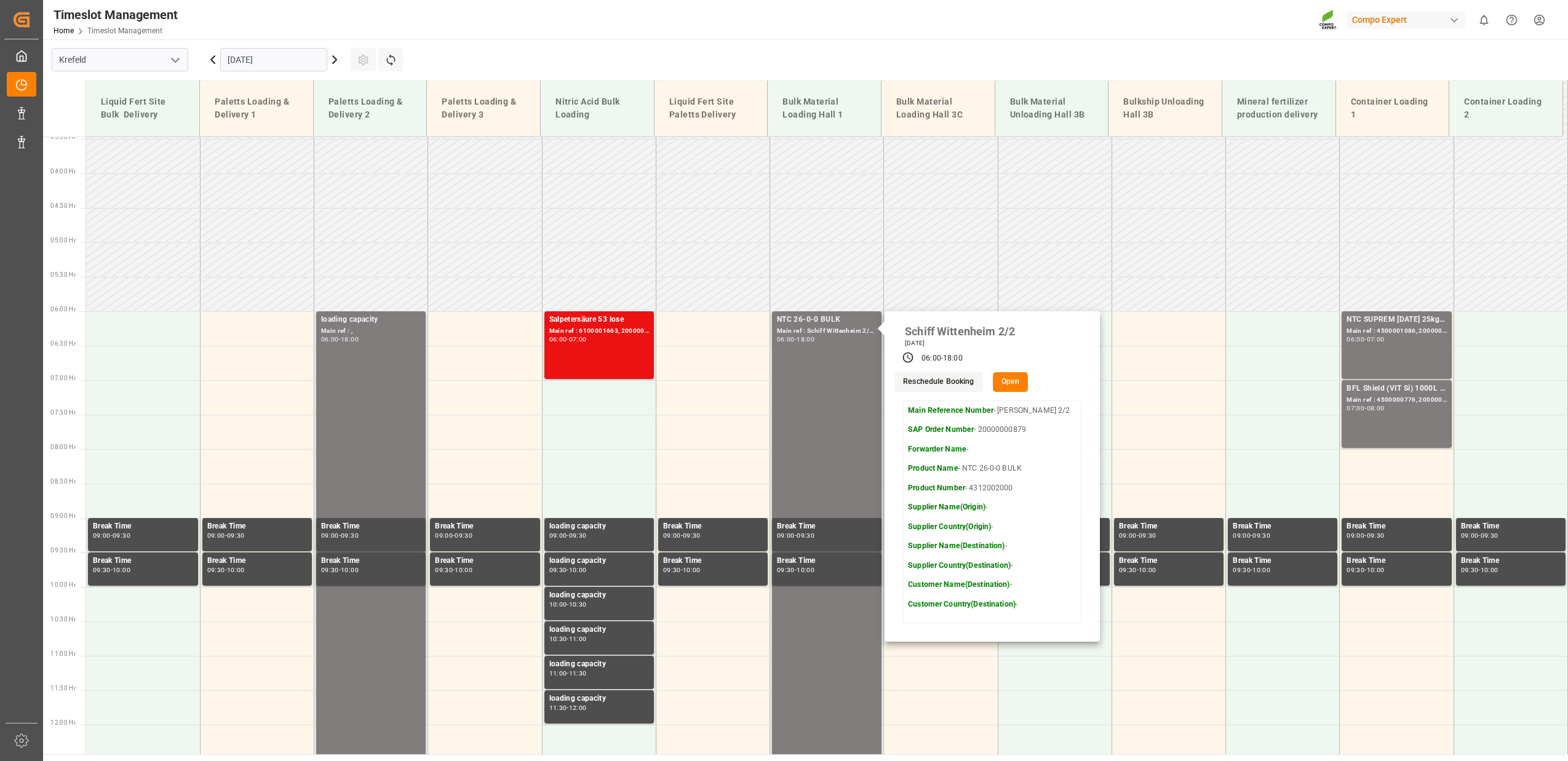
click at [1018, 380] on button "Open" at bounding box center [1011, 382] width 36 height 20
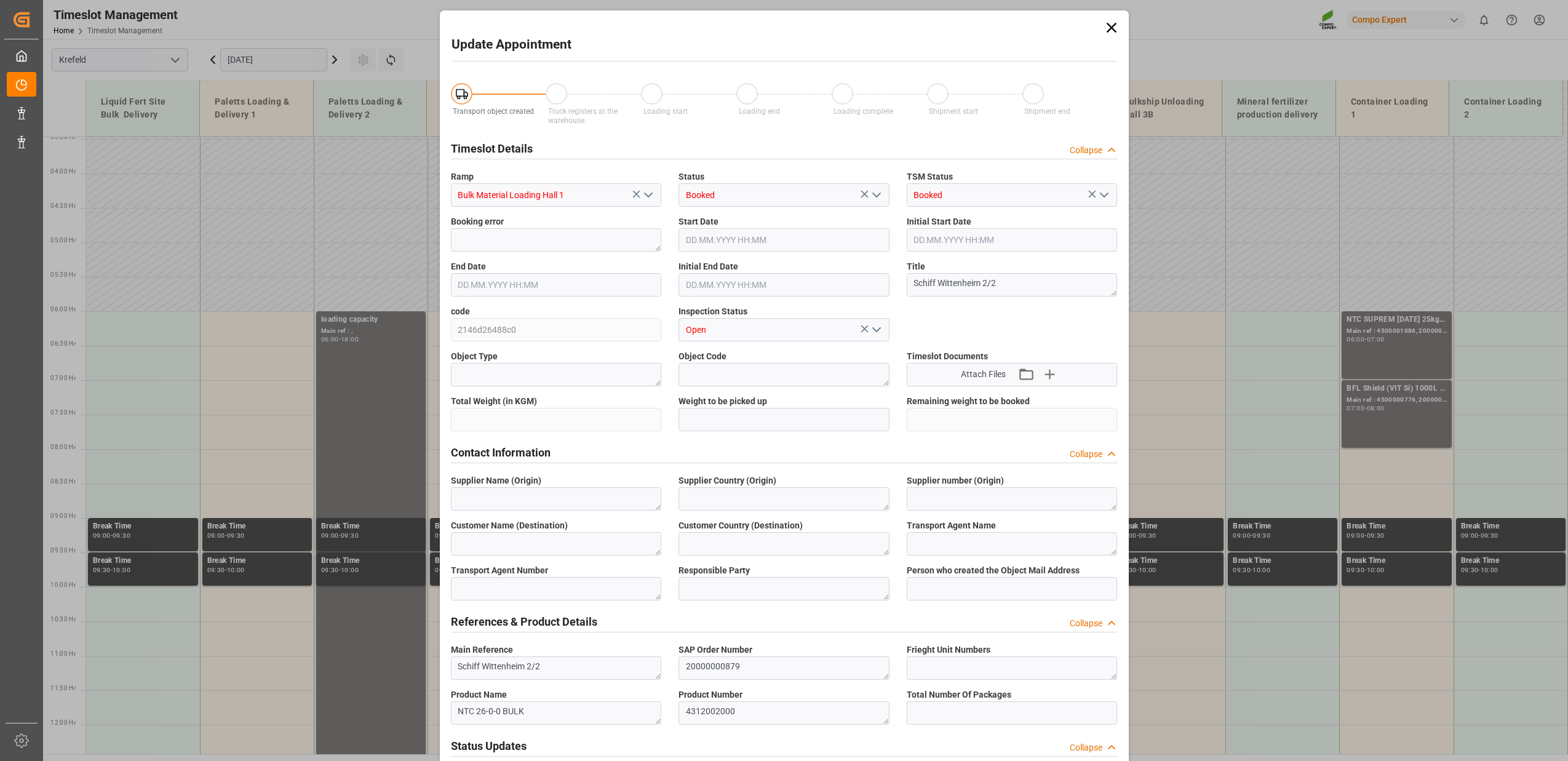
type input "500000"
type input "[DATE] 06:00"
type input "[DATE] 18:00"
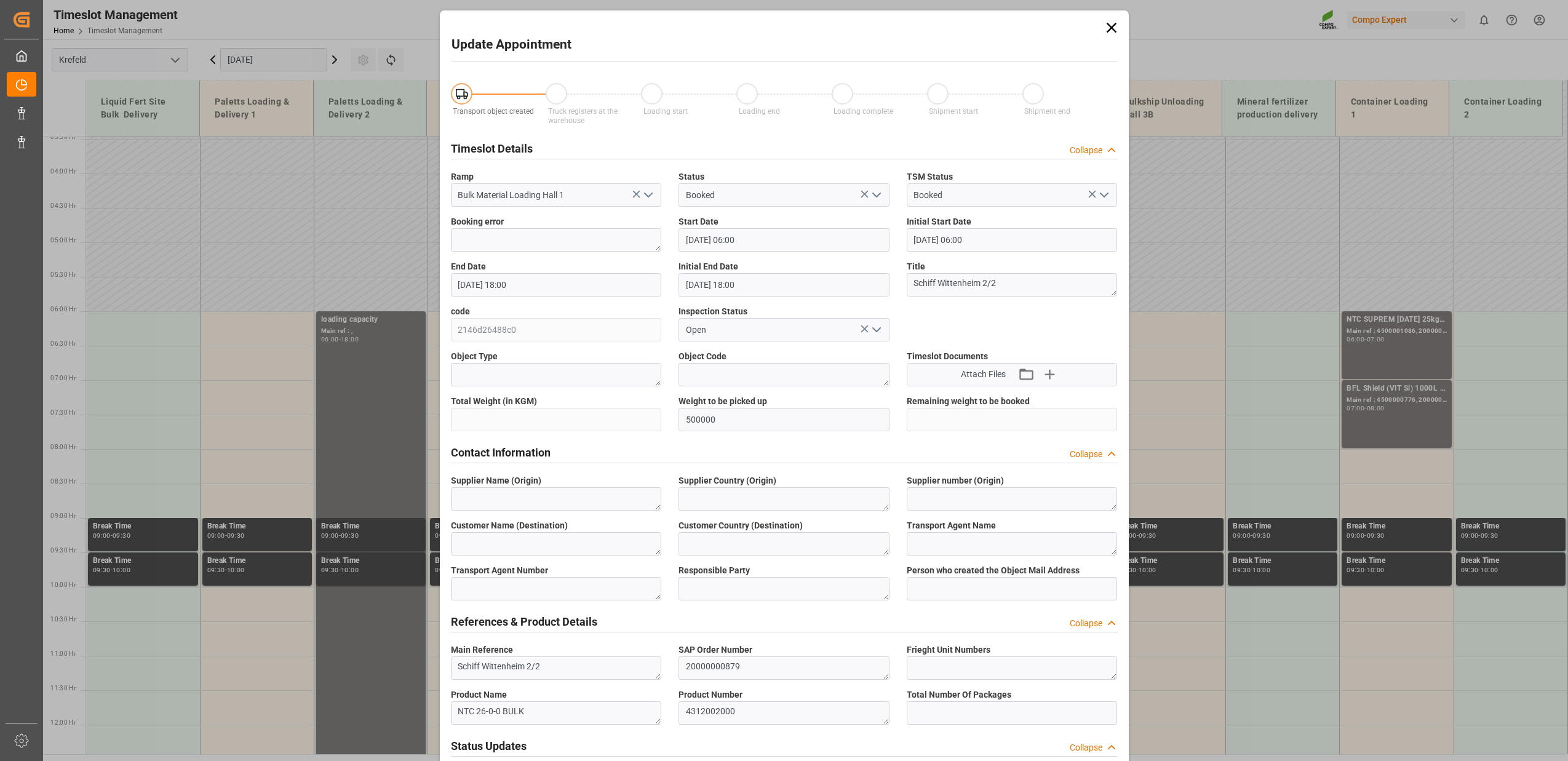
type input "[DATE] 09:53"
click at [1104, 36] on icon at bounding box center [1111, 27] width 17 height 17
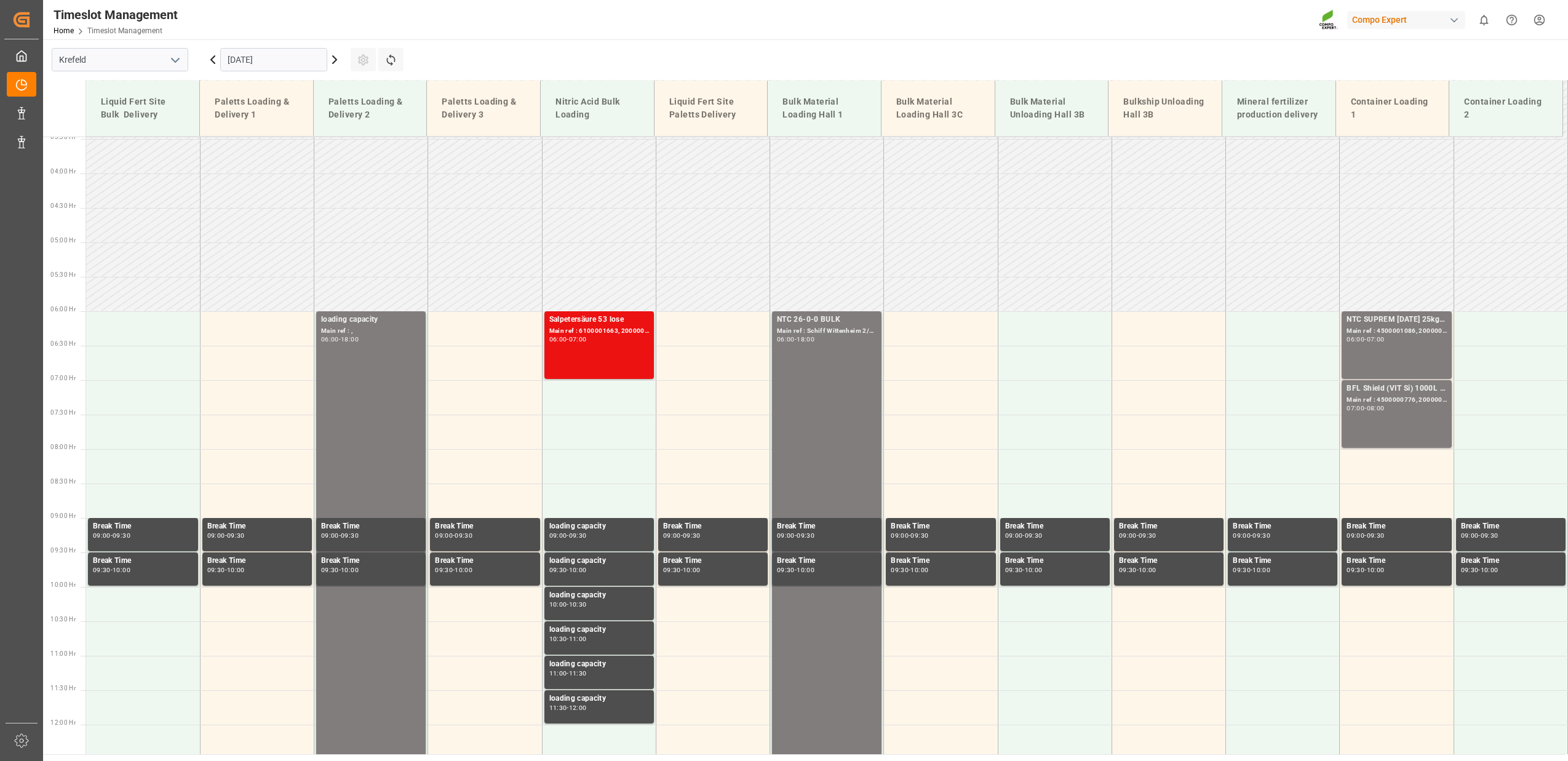
click at [213, 62] on icon at bounding box center [213, 60] width 4 height 8
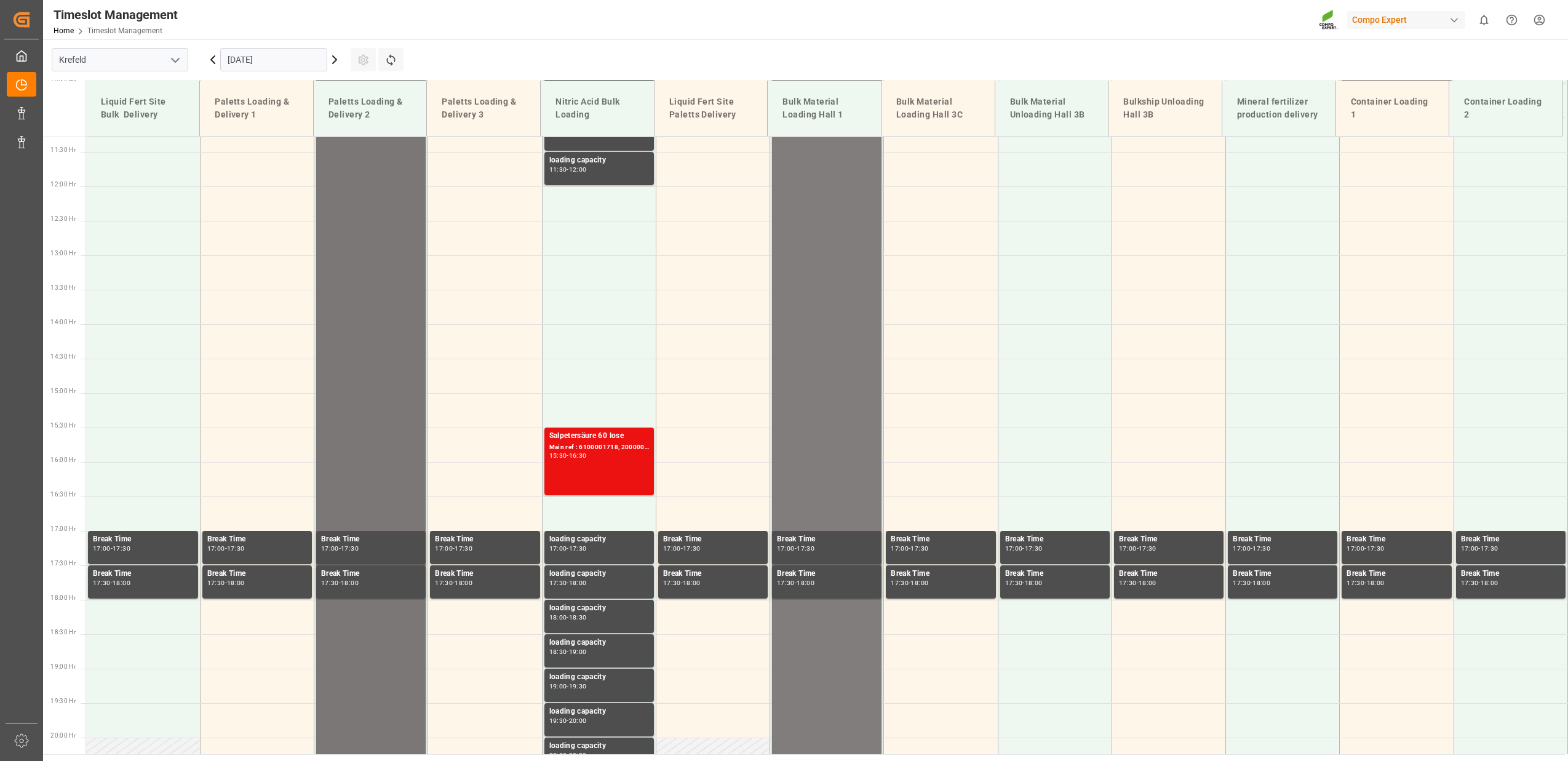
scroll to position [956, 0]
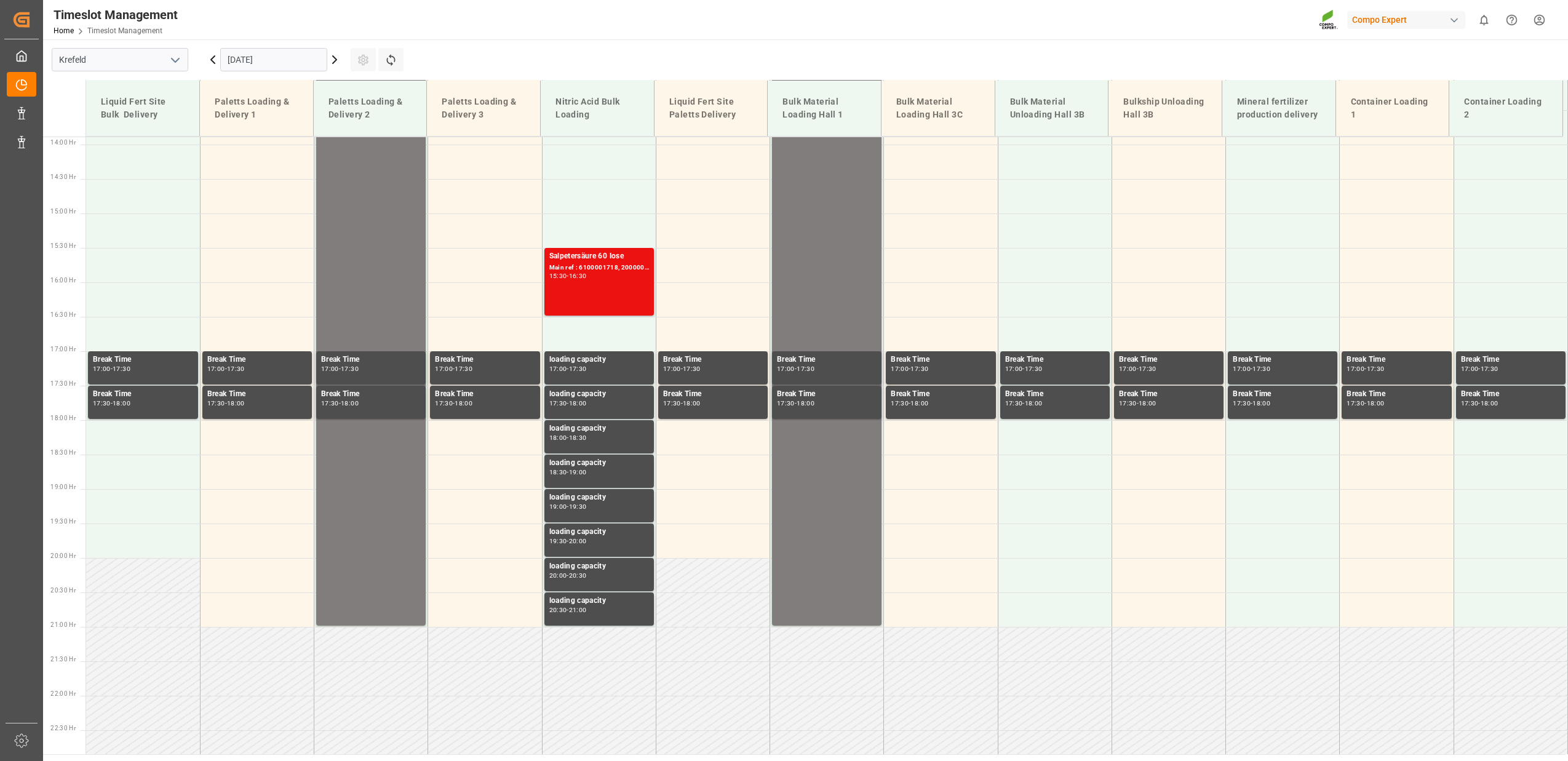
click at [213, 58] on icon at bounding box center [213, 60] width 4 height 8
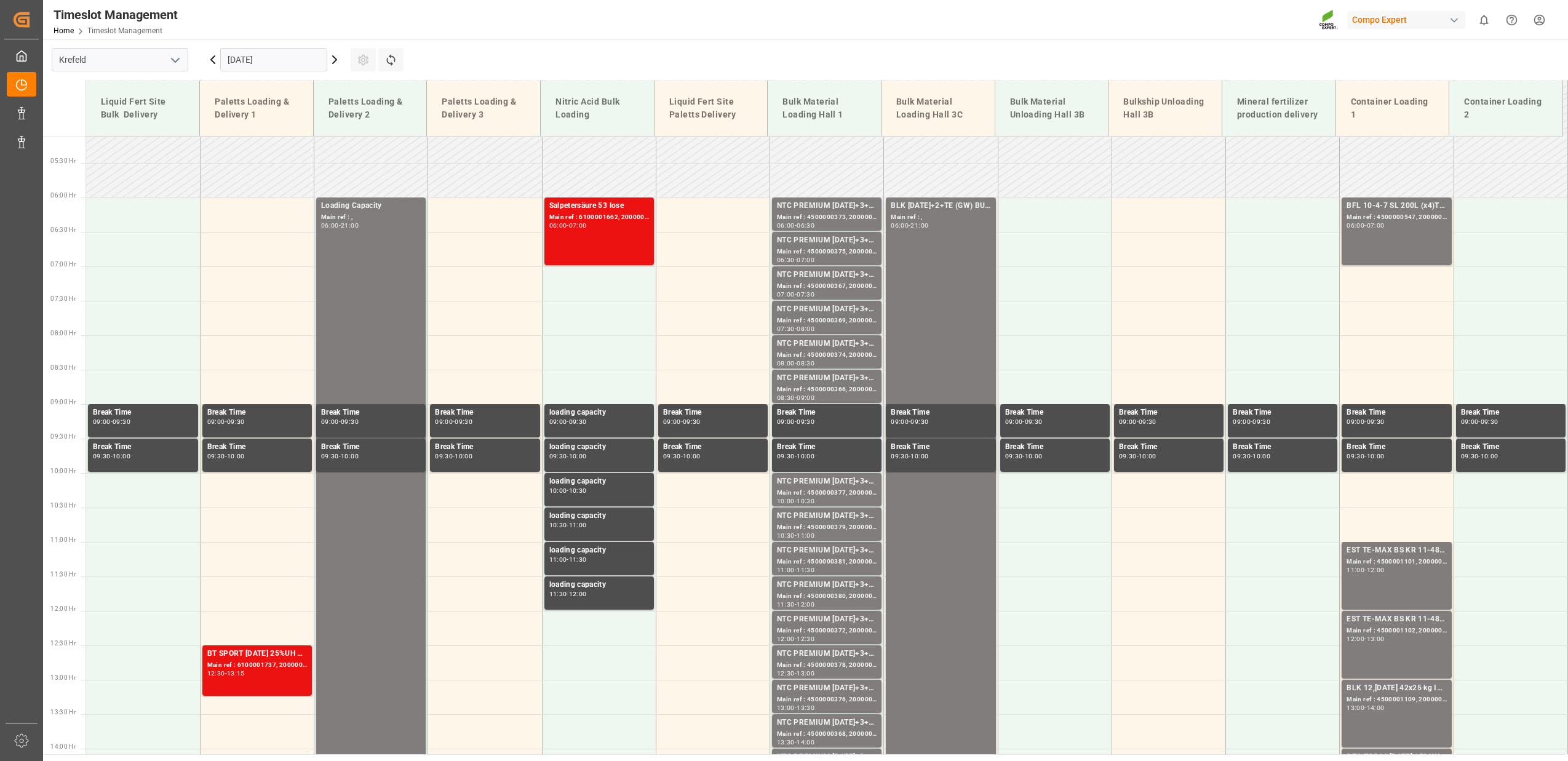
scroll to position [418, 0]
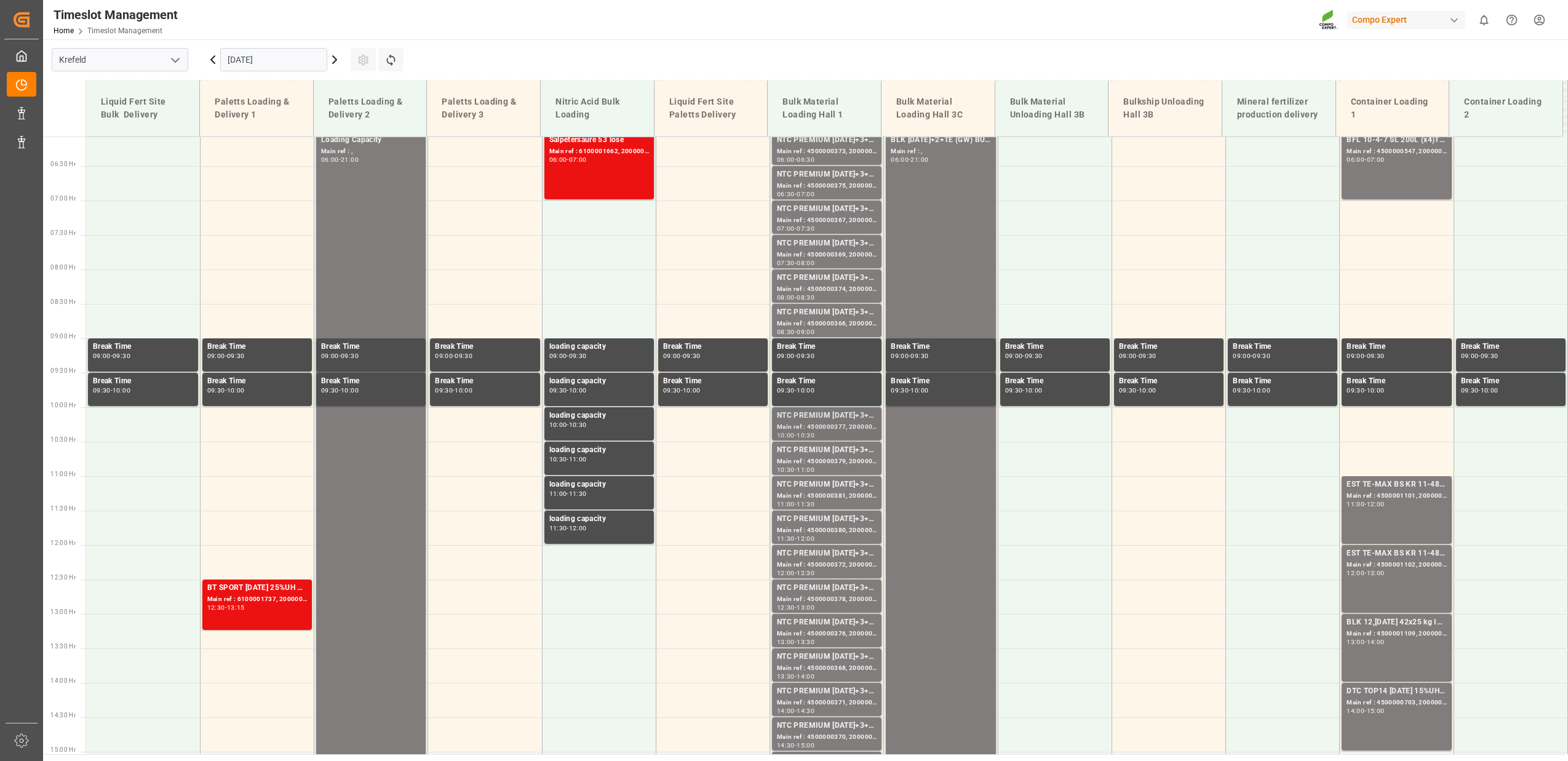
click at [787, 440] on div "NTC PREMIUM [DATE]+3+TE BULK; Main ref : 4500000377, 2000000279; 10:00 - 10:30" at bounding box center [827, 423] width 110 height 33
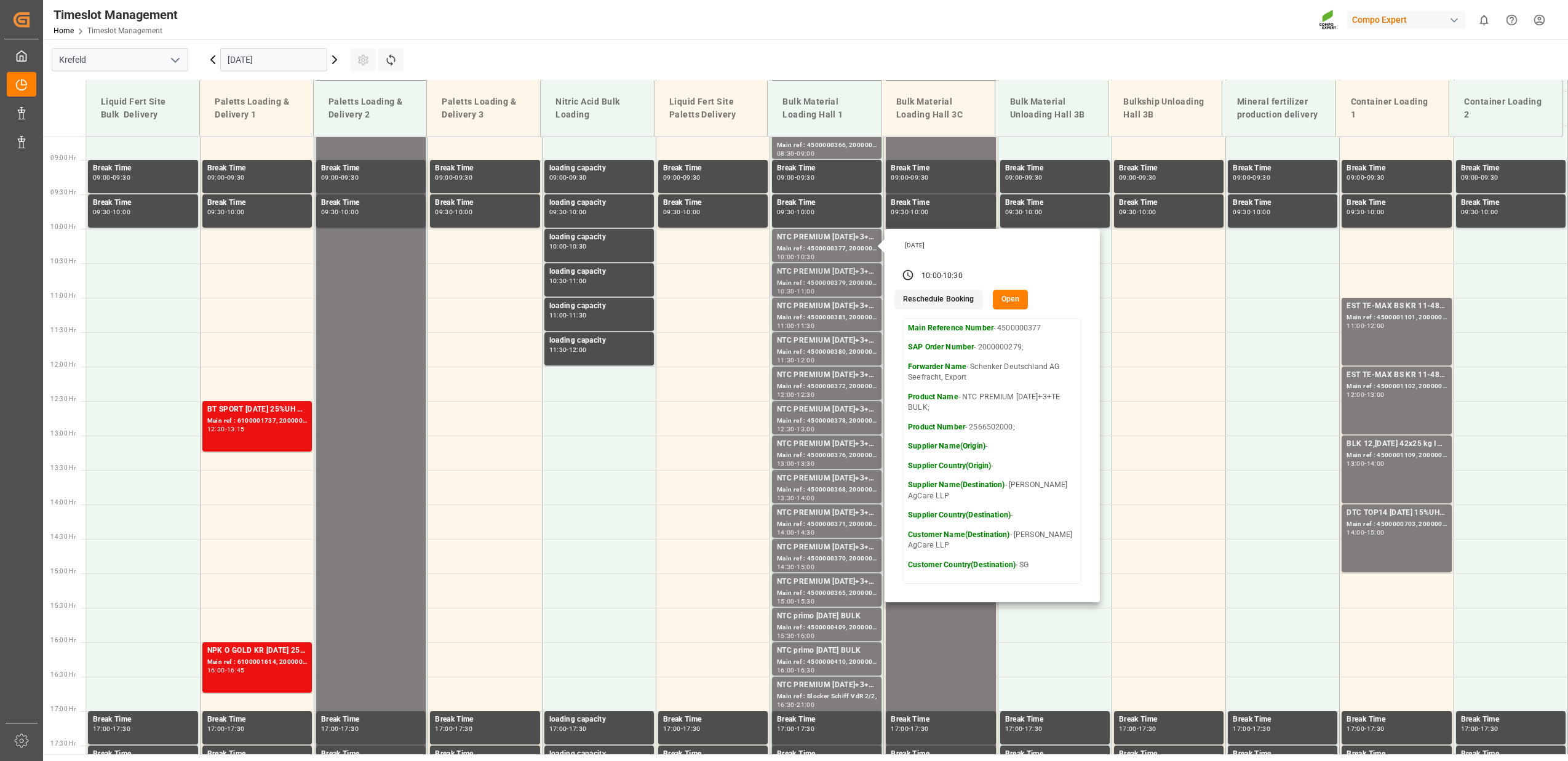
scroll to position [598, 0]
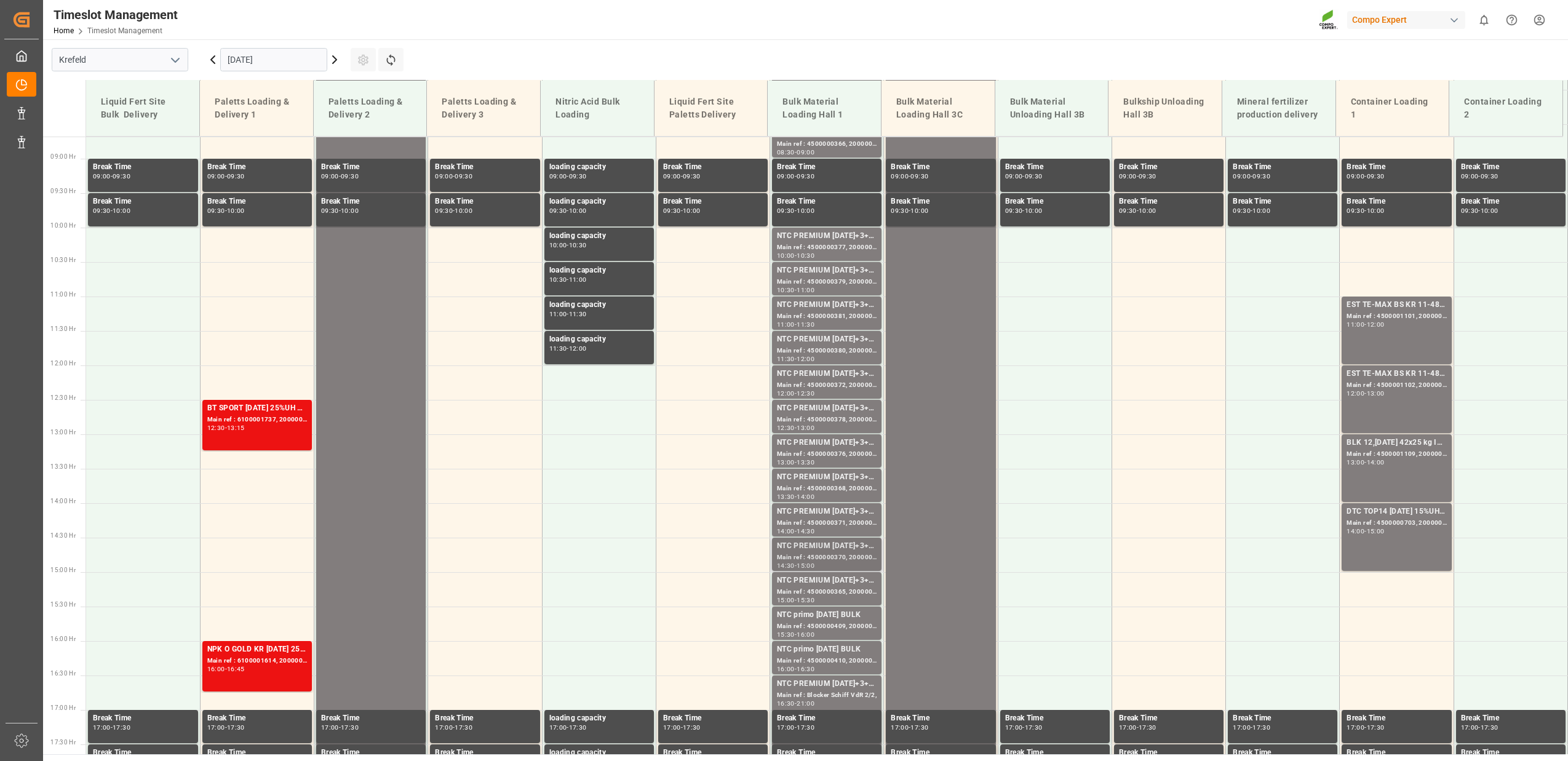
click at [822, 556] on div "Main ref : 4500000370, 2000000279;" at bounding box center [827, 558] width 100 height 11
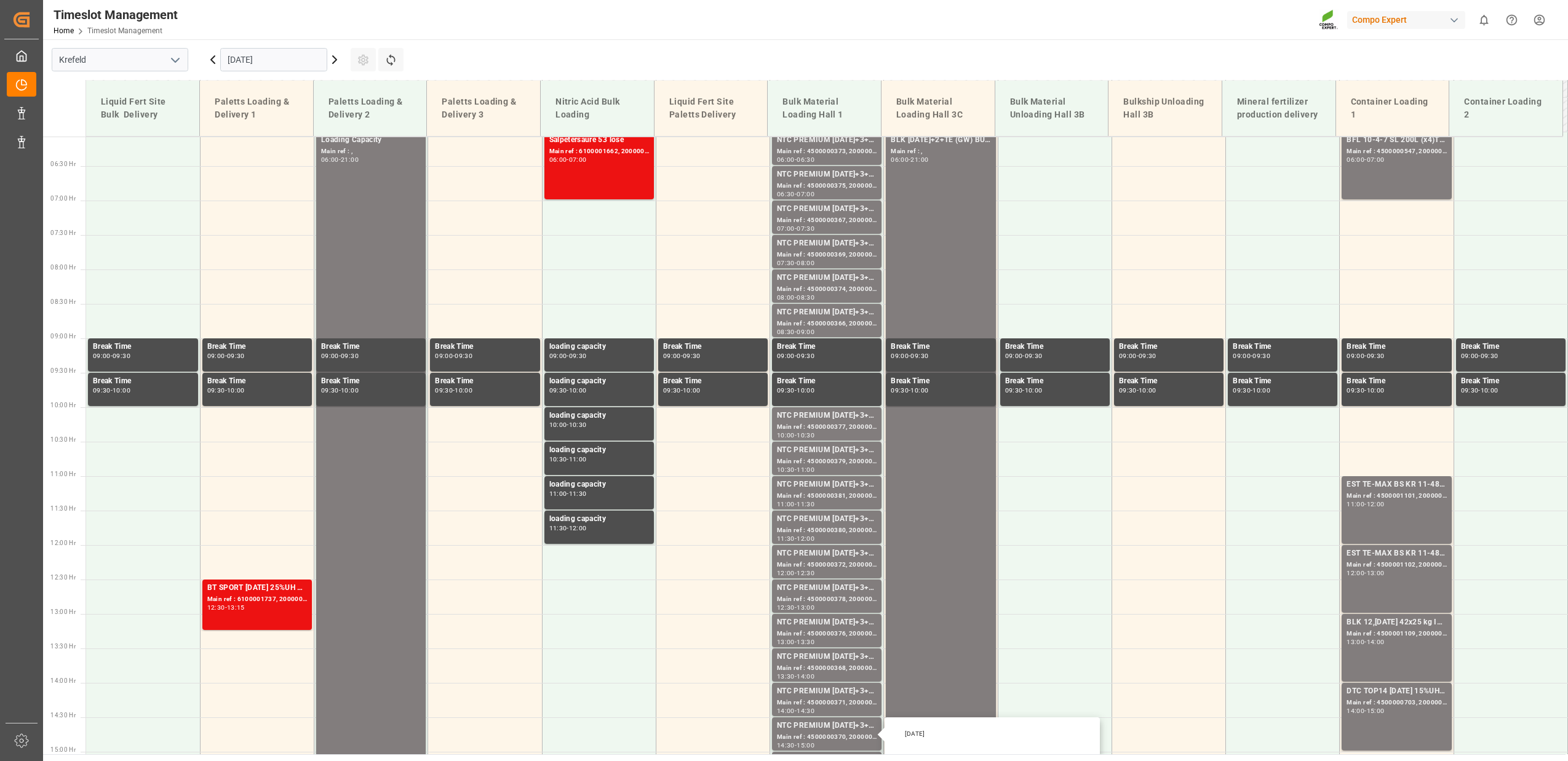
scroll to position [60, 0]
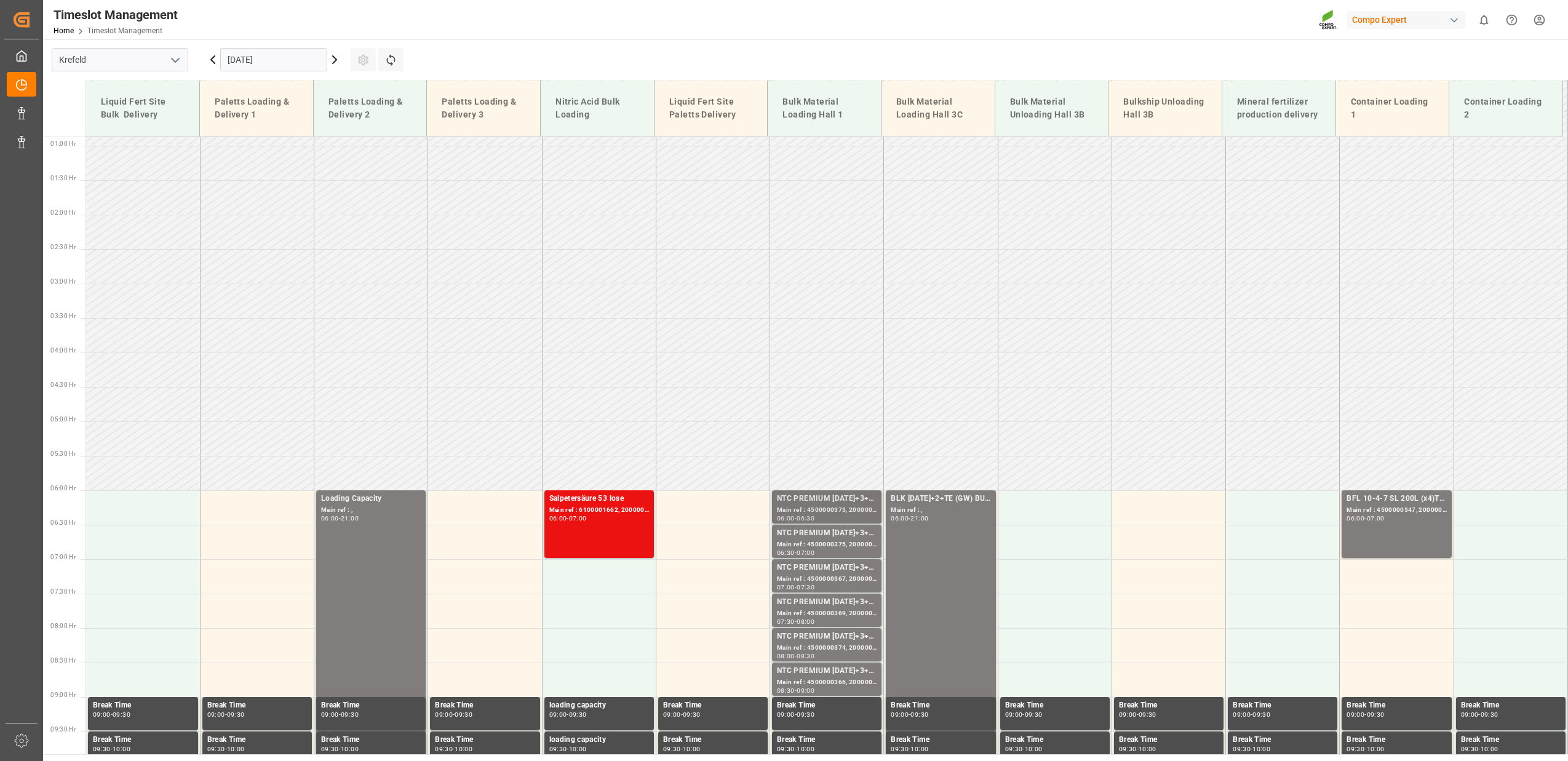
click at [822, 509] on div "Main ref : 4500000373, 2000000279;" at bounding box center [827, 510] width 100 height 11
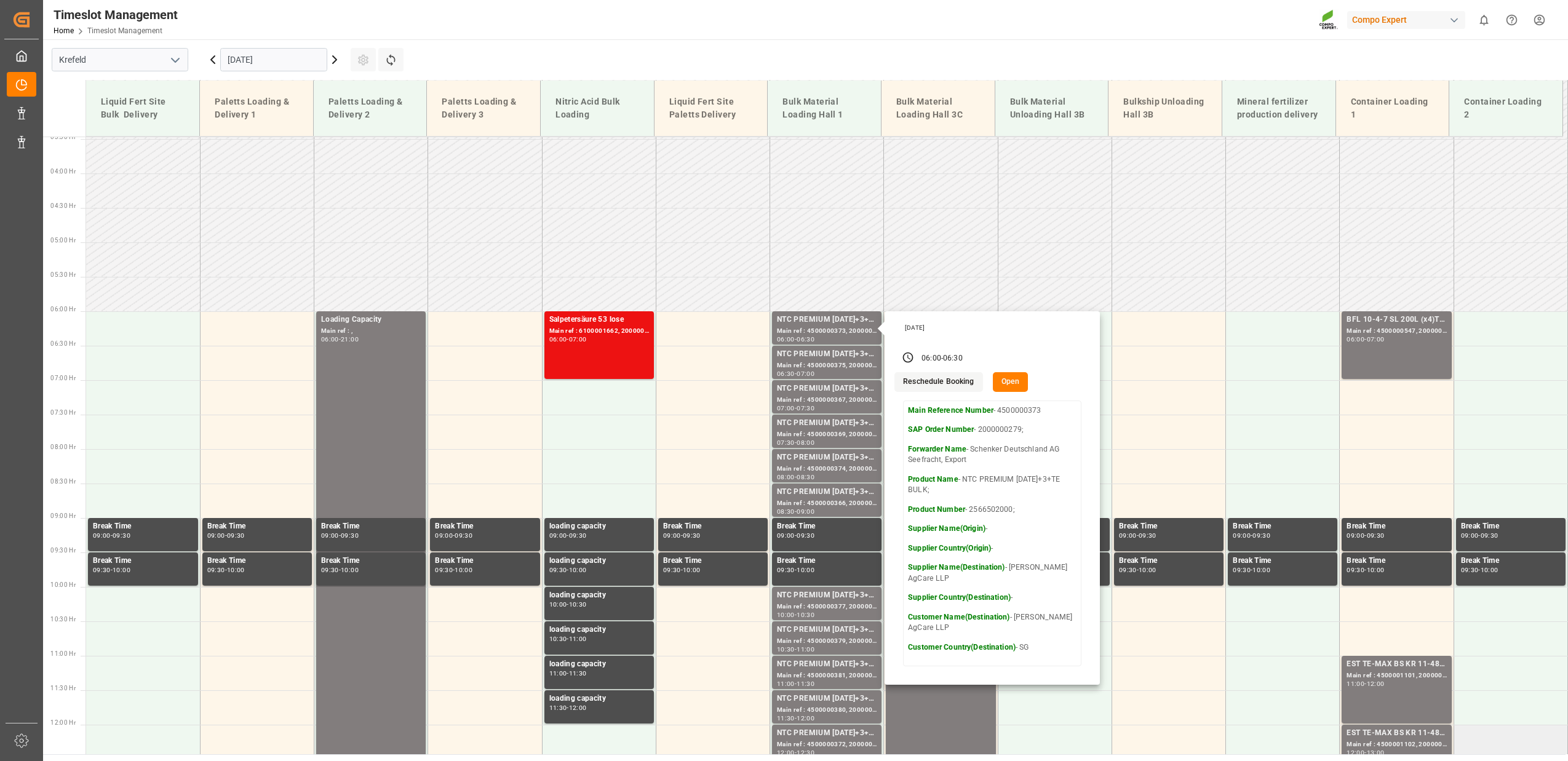
scroll to position [418, 0]
